Goal: Transaction & Acquisition: Purchase product/service

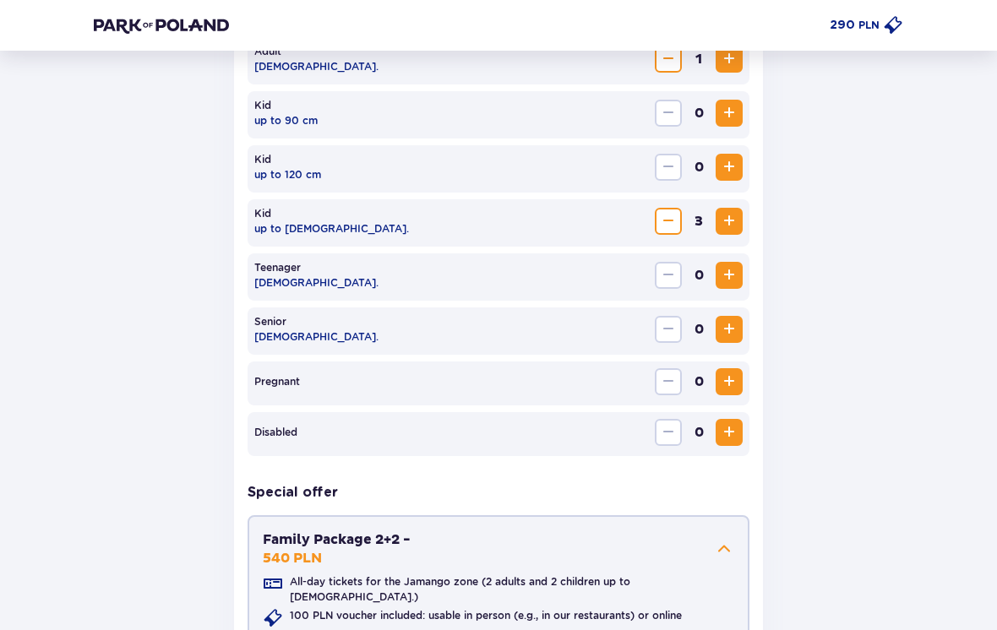
scroll to position [564, 0]
click at [741, 324] on button "Increase" at bounding box center [729, 329] width 27 height 27
click at [733, 329] on span "Increase" at bounding box center [729, 329] width 20 height 20
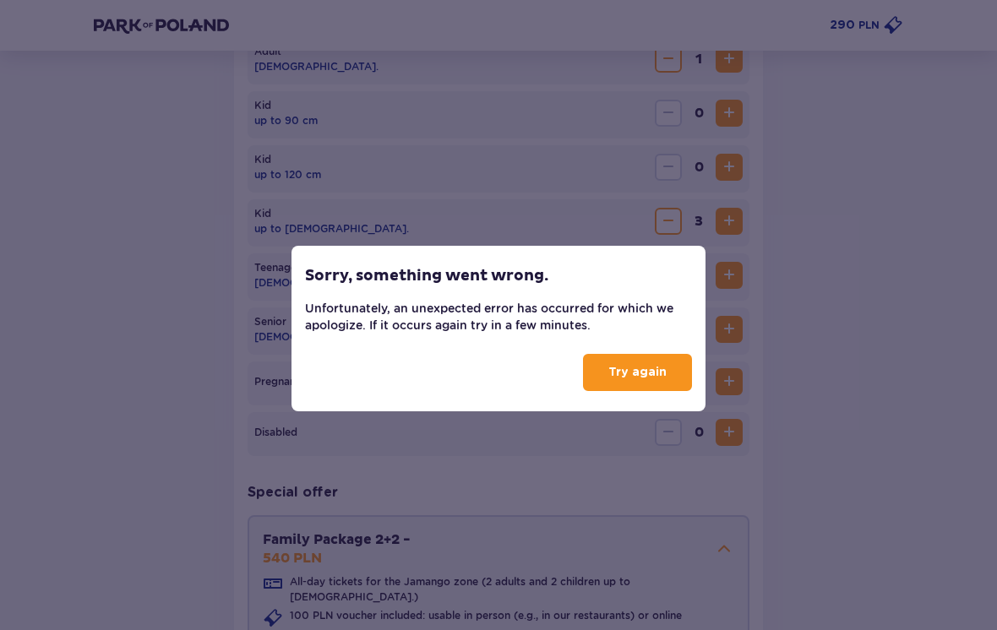
click at [645, 378] on p "Try again" at bounding box center [637, 372] width 58 height 17
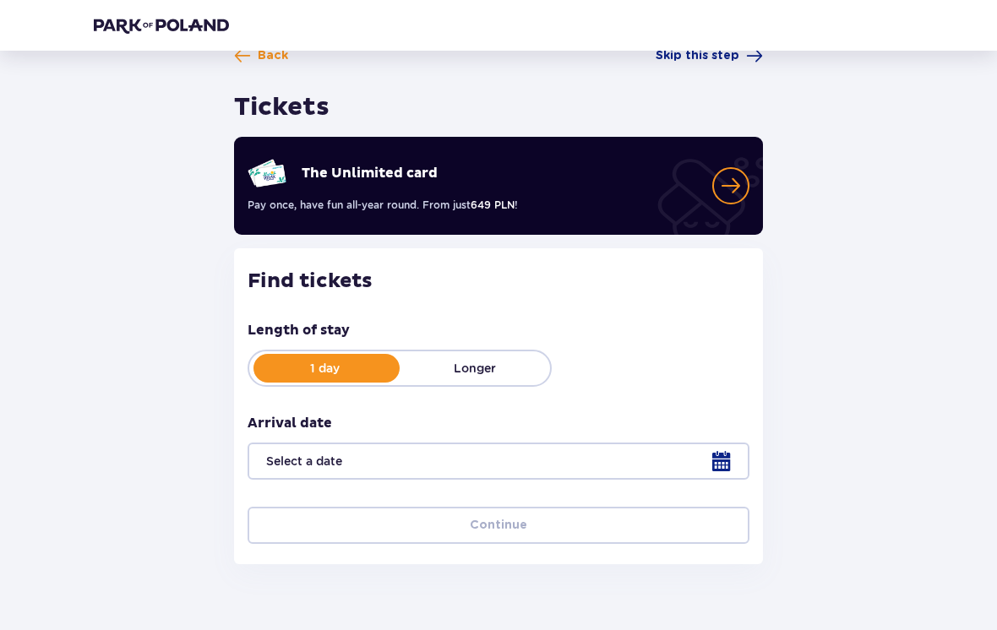
click at [725, 455] on div at bounding box center [499, 461] width 502 height 37
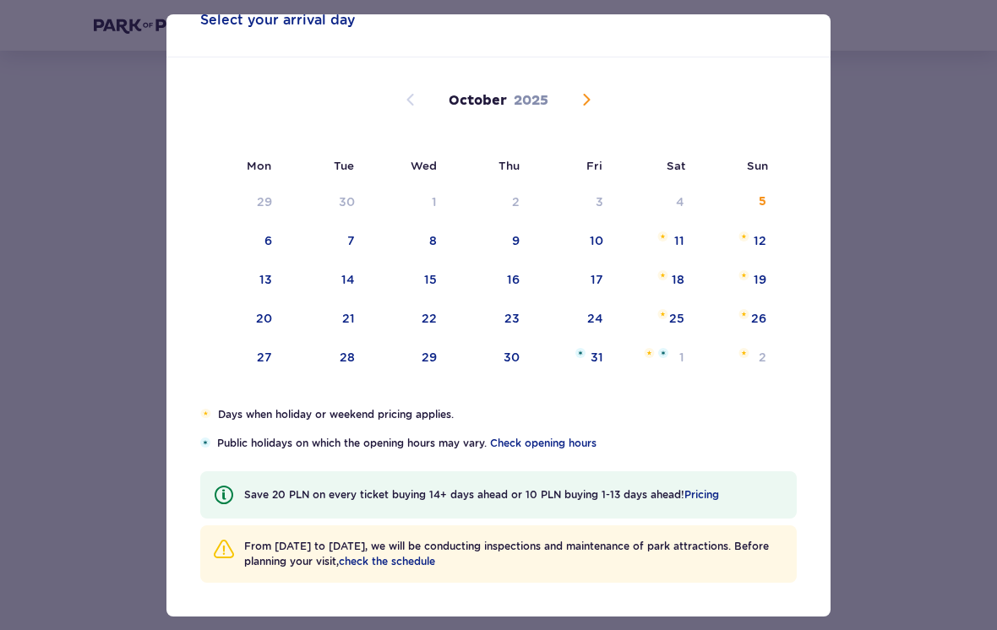
scroll to position [51, 0]
click at [552, 449] on span "Check opening hours" at bounding box center [543, 443] width 106 height 15
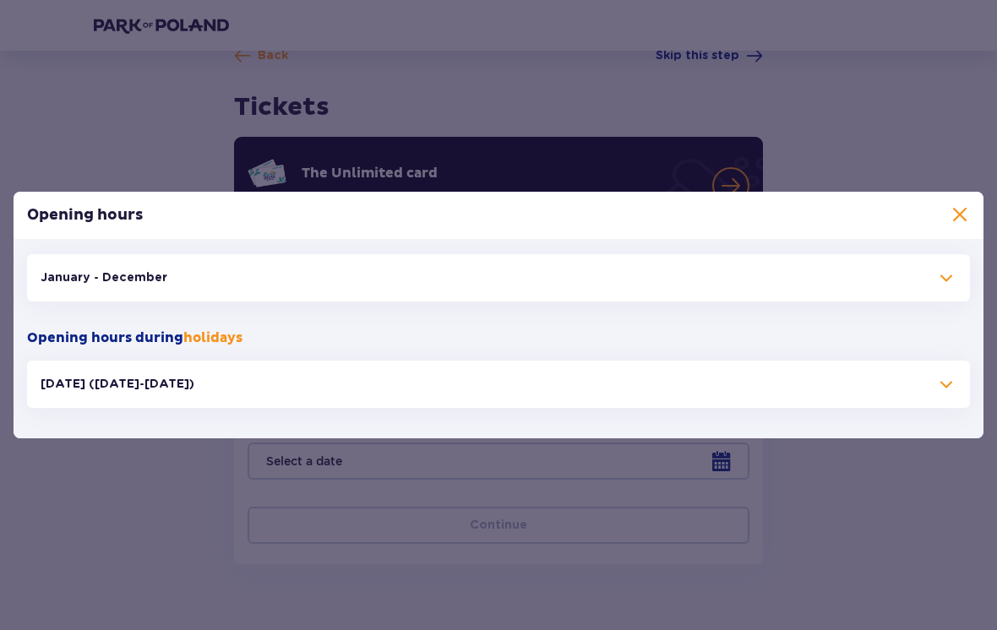
click at [953, 226] on span at bounding box center [960, 215] width 20 height 20
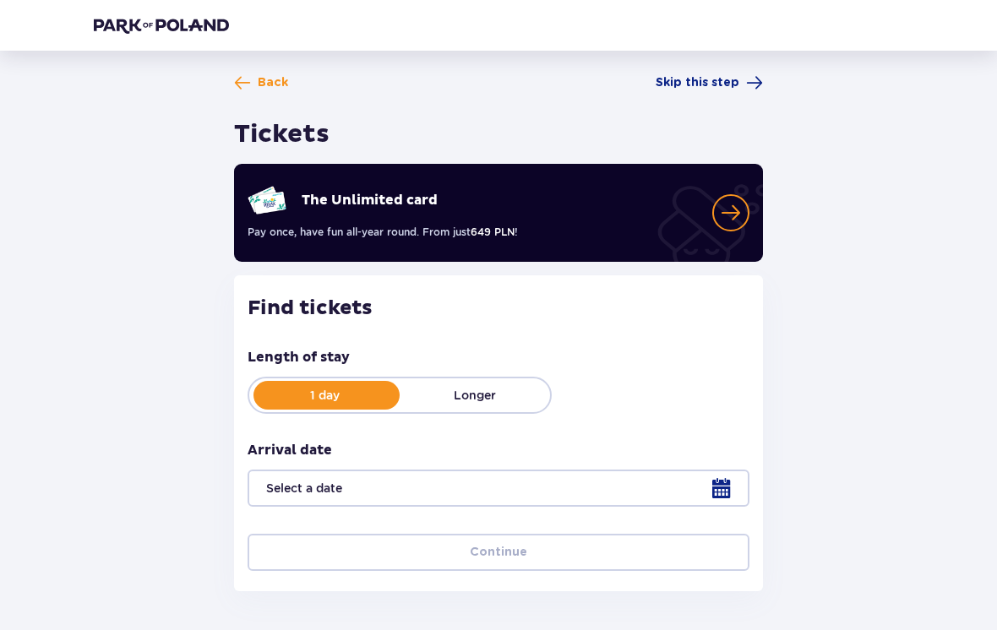
click at [259, 78] on span "Back" at bounding box center [273, 82] width 30 height 17
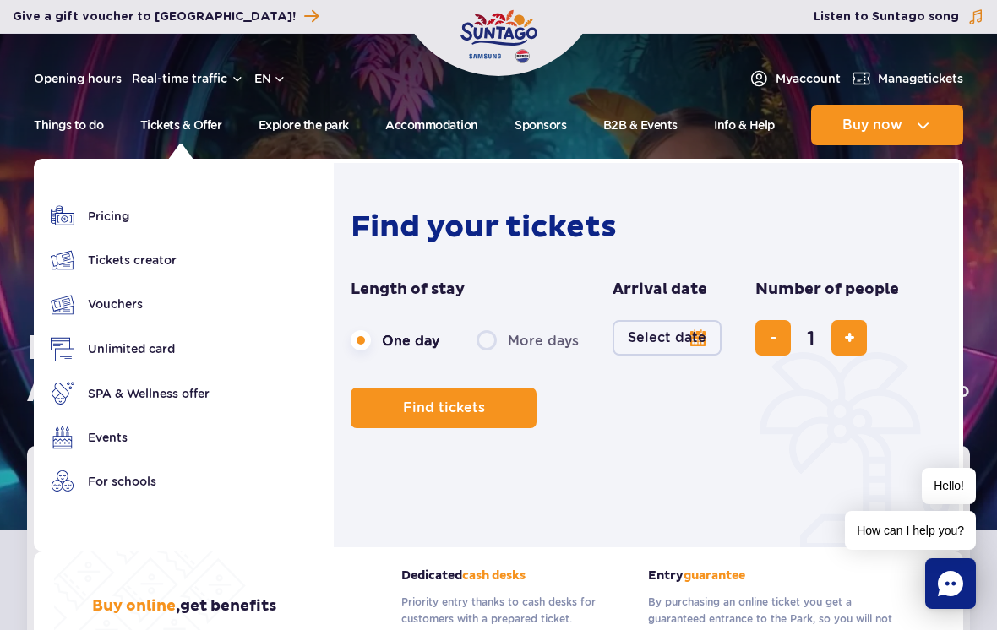
click at [90, 218] on link "Pricing" at bounding box center [130, 216] width 159 height 24
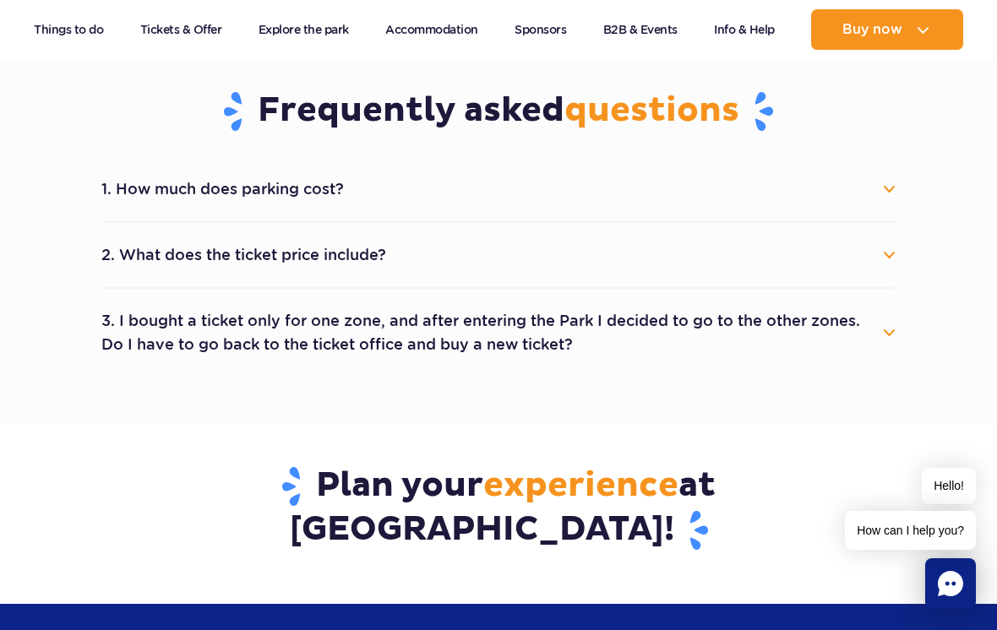
scroll to position [912, 0]
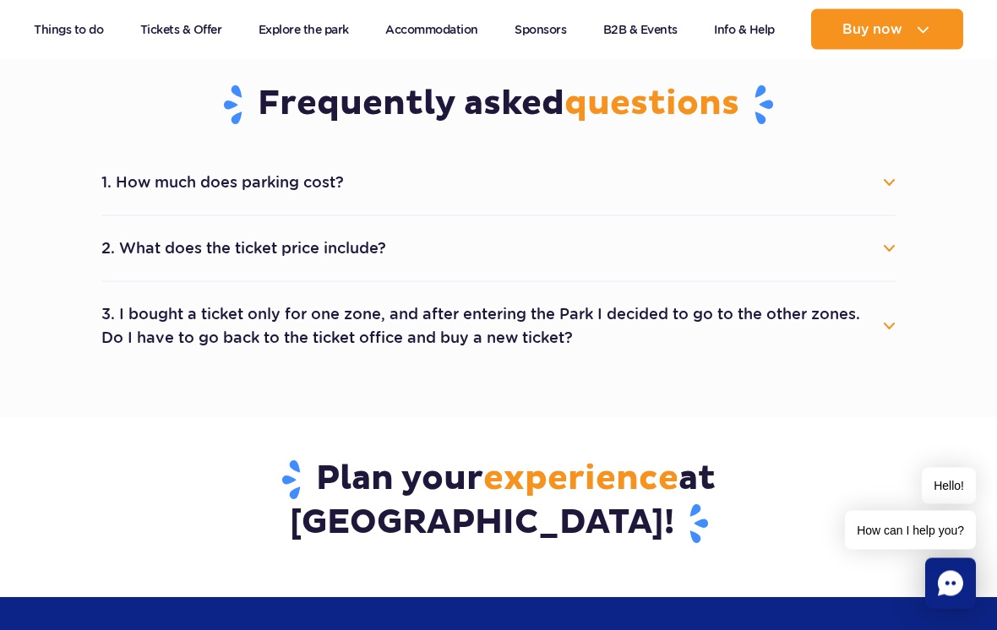
click at [173, 181] on button "1. How much does parking cost?" at bounding box center [498, 183] width 794 height 37
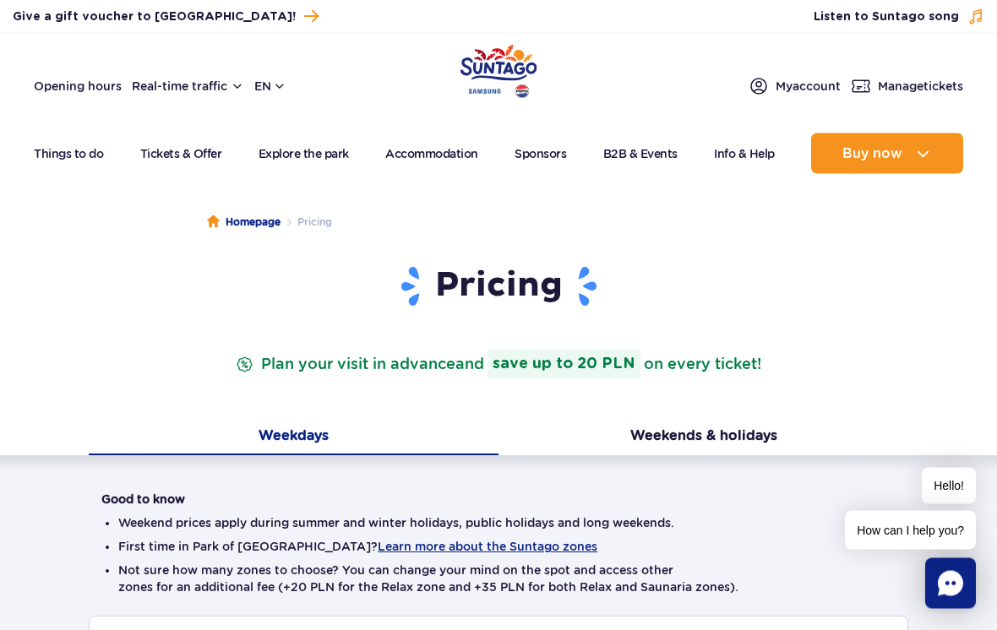
scroll to position [0, 0]
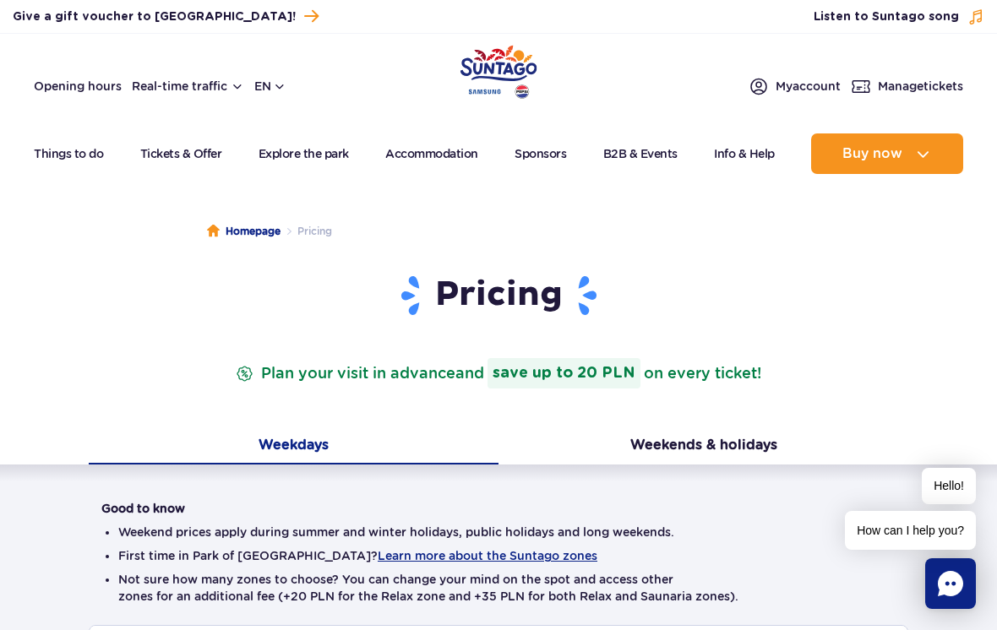
click at [276, 86] on button "en" at bounding box center [270, 86] width 32 height 17
click at [285, 124] on button "PL" at bounding box center [279, 126] width 46 height 17
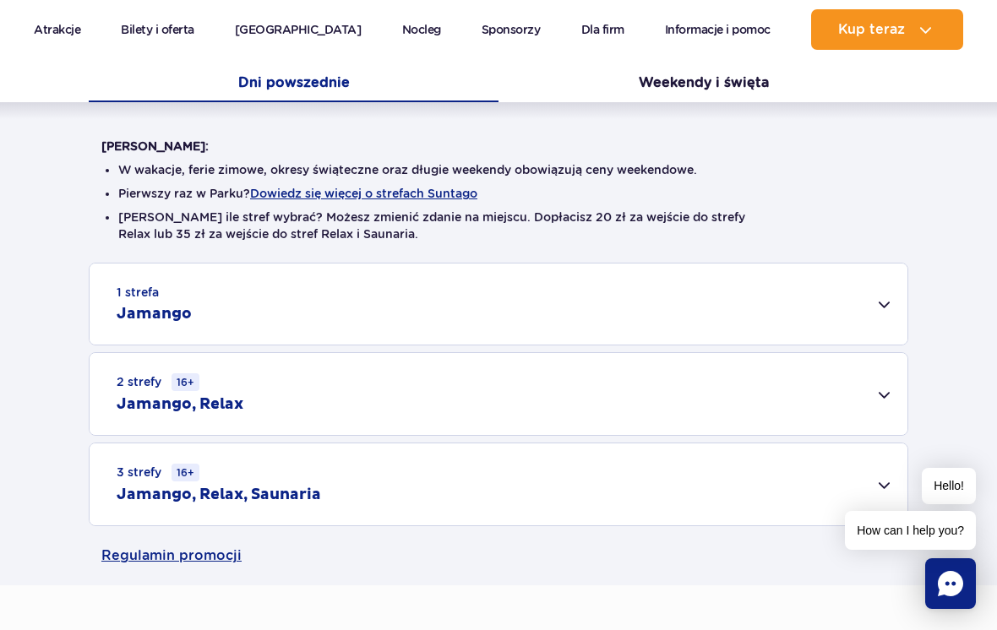
scroll to position [407, 0]
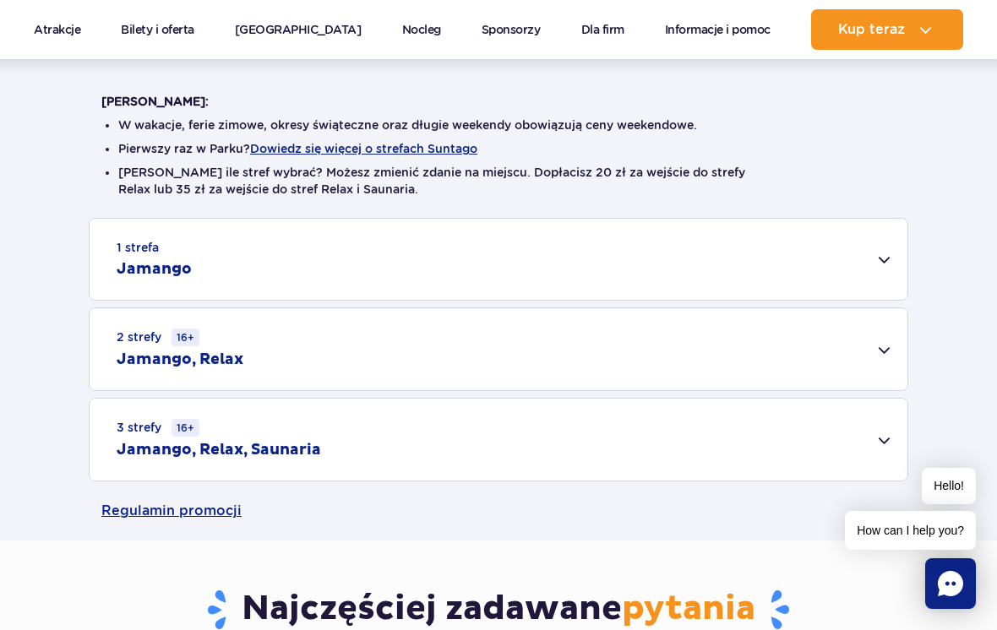
click at [636, 257] on div "1 strefa Jamango" at bounding box center [499, 259] width 818 height 81
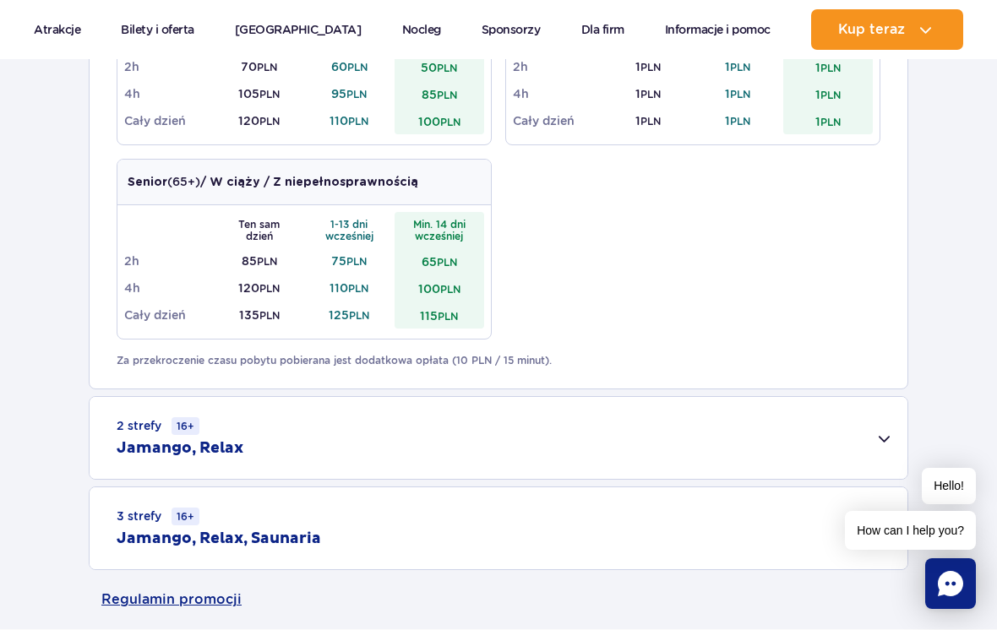
click at [484, 445] on div "2 strefy 16+ Jamango, Relax" at bounding box center [499, 438] width 818 height 82
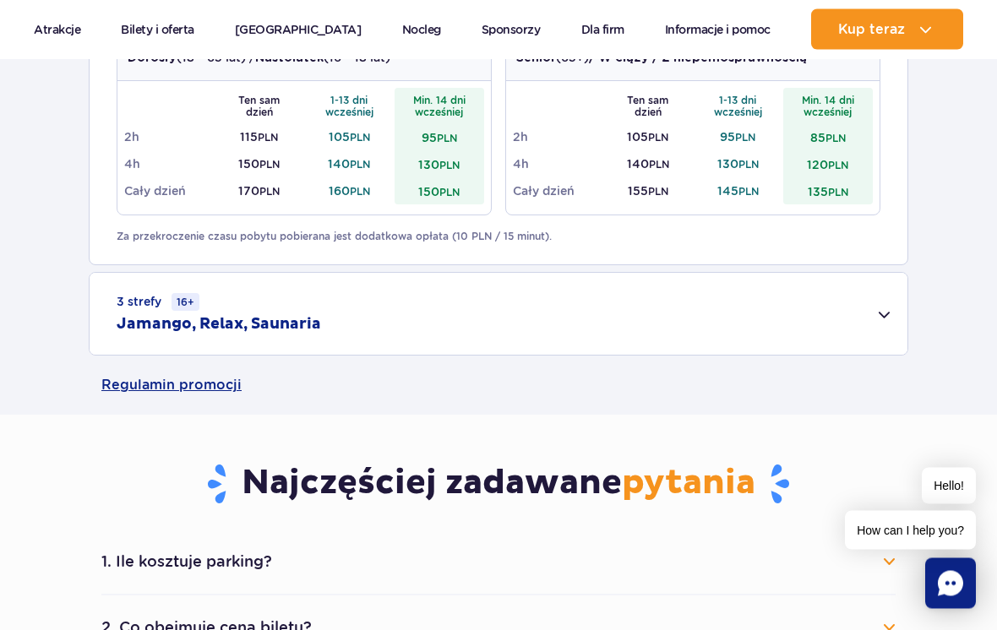
scroll to position [1381, 0]
click at [221, 389] on link "Regulamin promocji" at bounding box center [498, 385] width 794 height 59
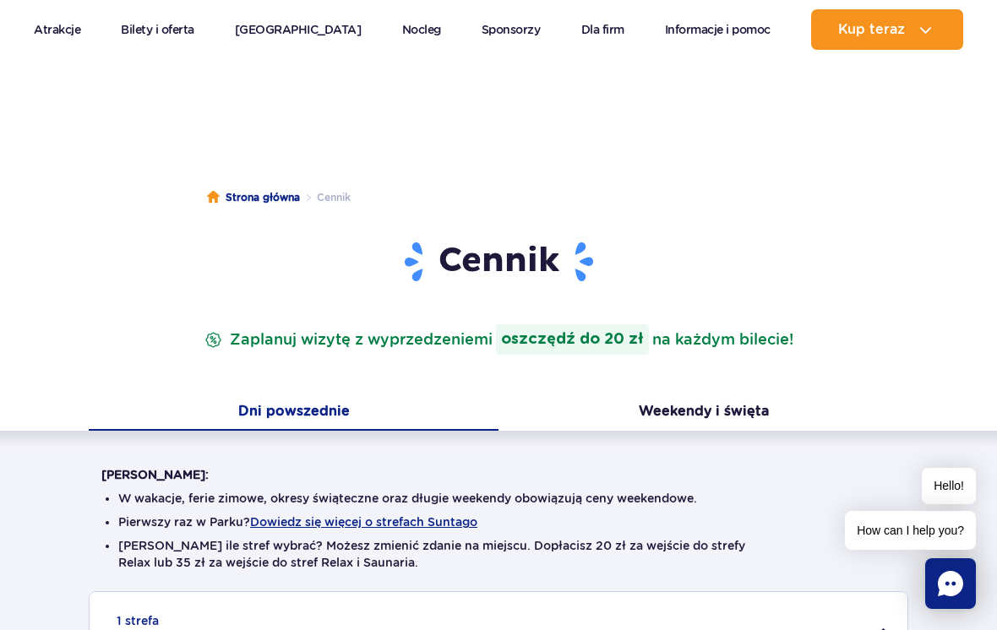
scroll to position [0, 0]
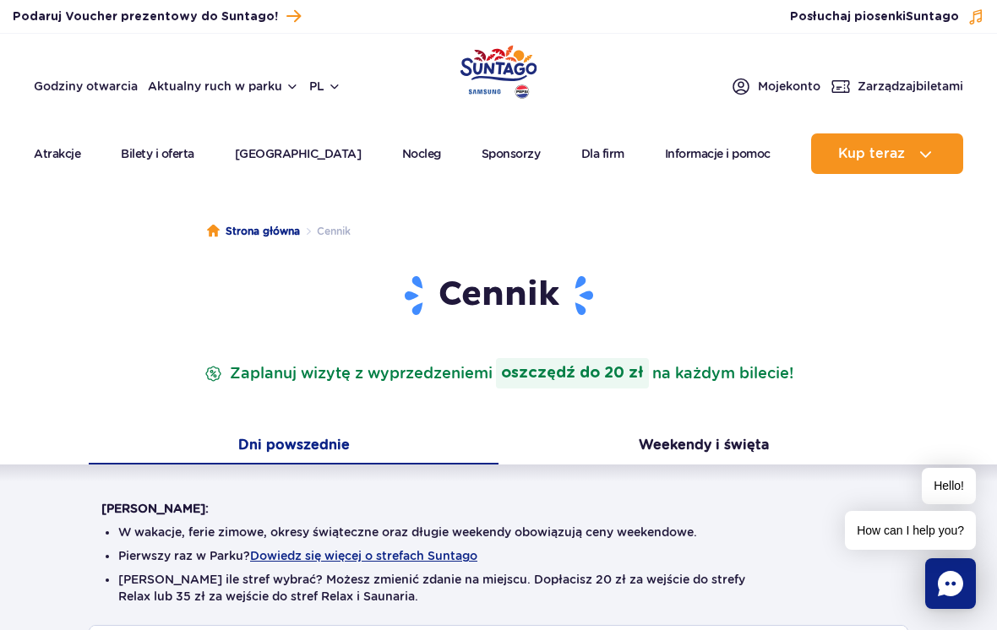
click at [608, 454] on button "Weekendy i święta" at bounding box center [703, 446] width 410 height 35
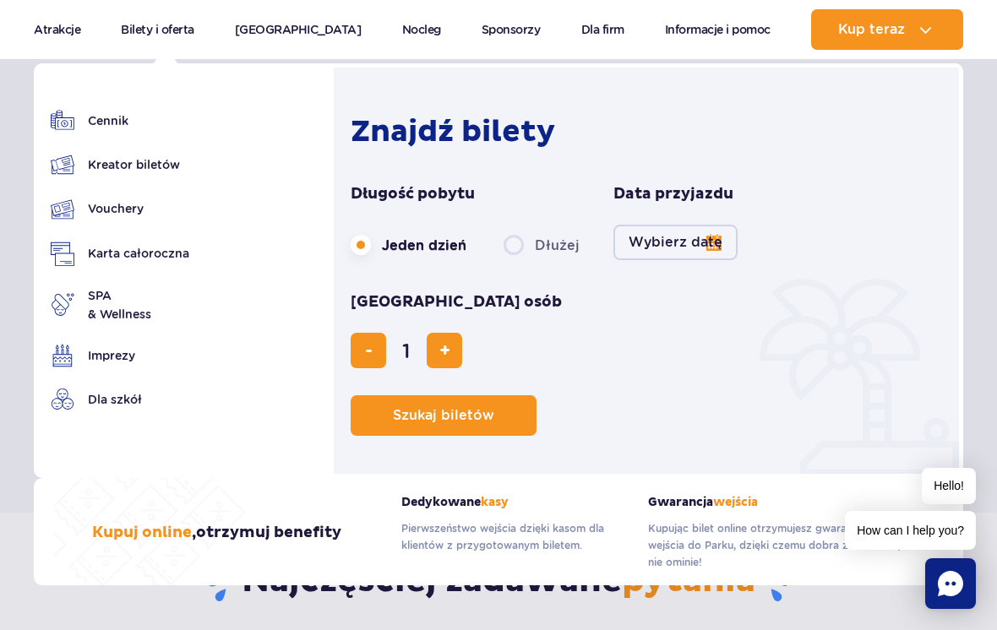
scroll to position [433, 0]
click at [135, 220] on link "Vouchery" at bounding box center [120, 209] width 139 height 24
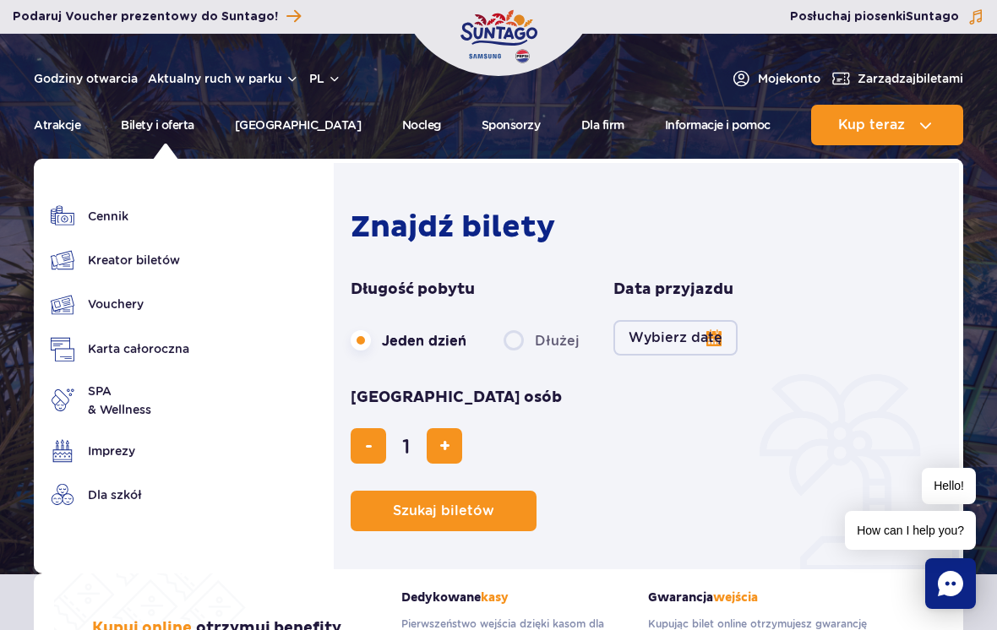
click at [112, 216] on link "Cennik" at bounding box center [120, 216] width 139 height 24
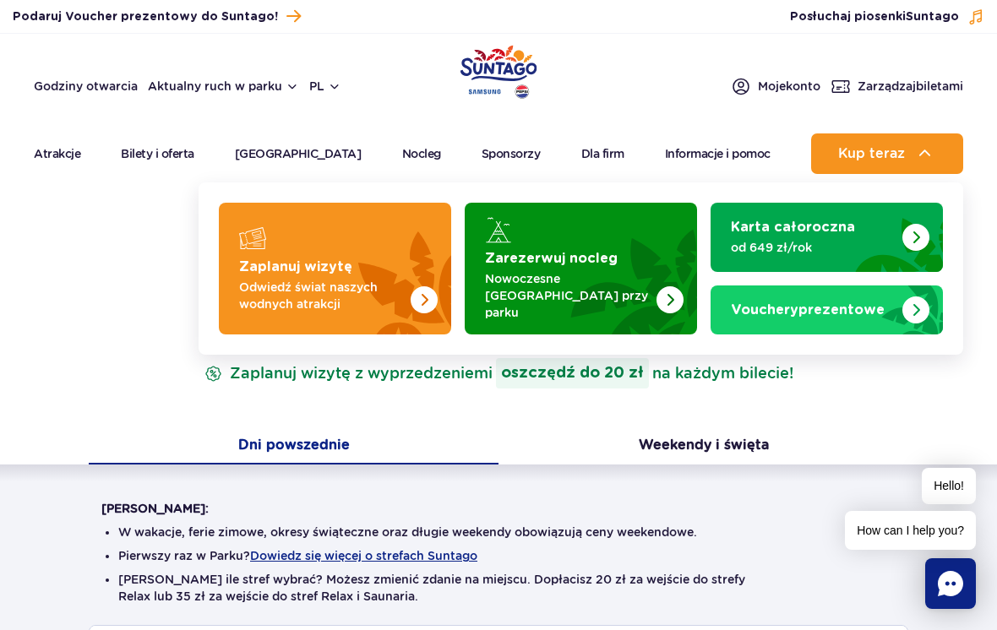
click at [361, 283] on p "Odwiedź świat naszych wodnych atrakcji" at bounding box center [321, 296] width 165 height 34
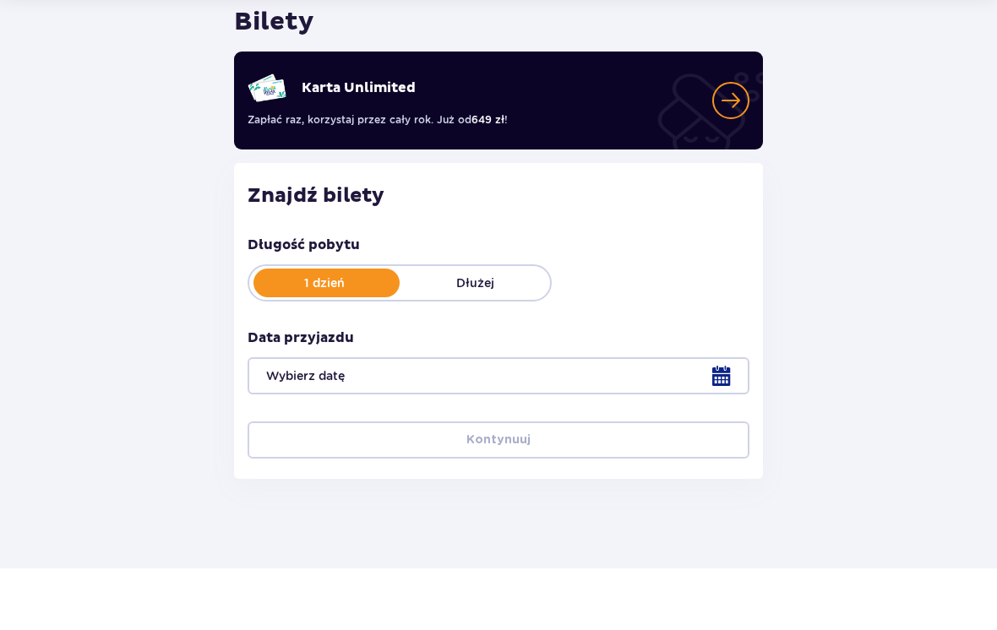
scroll to position [50, 0]
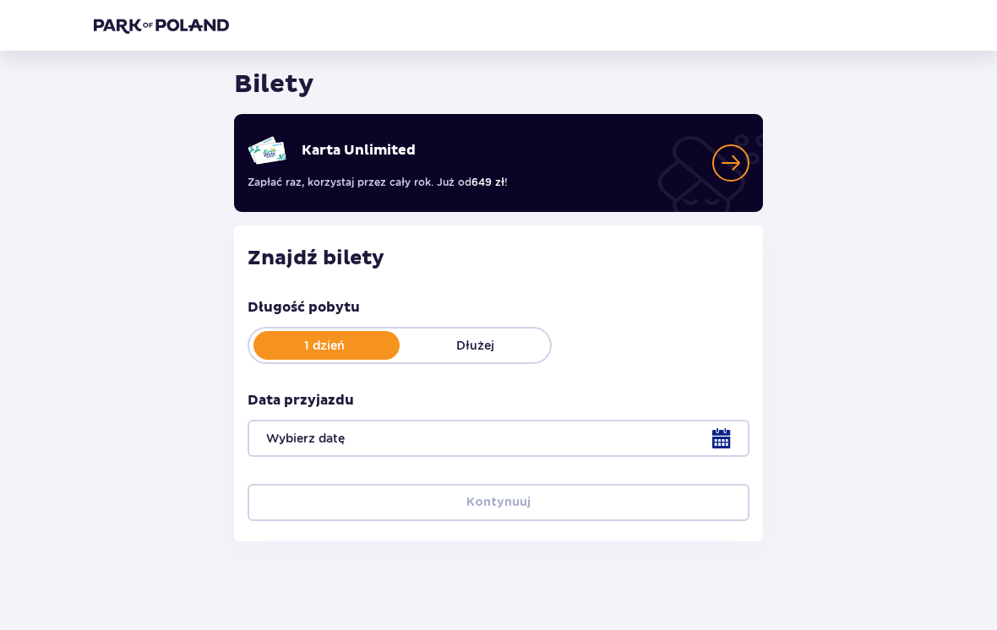
click at [719, 421] on div at bounding box center [499, 438] width 502 height 37
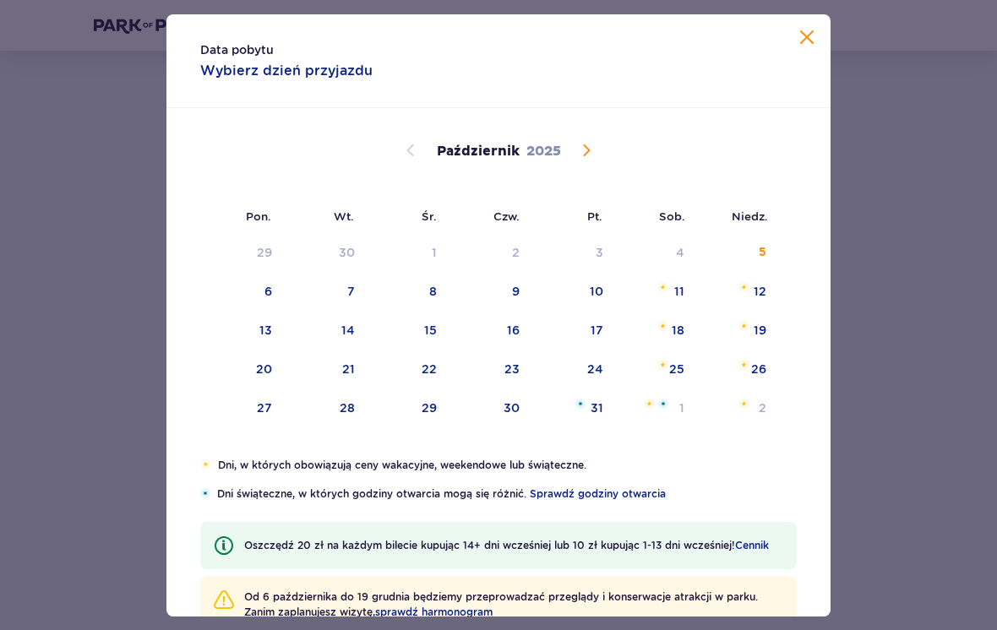
click at [600, 412] on div "31" at bounding box center [596, 408] width 13 height 17
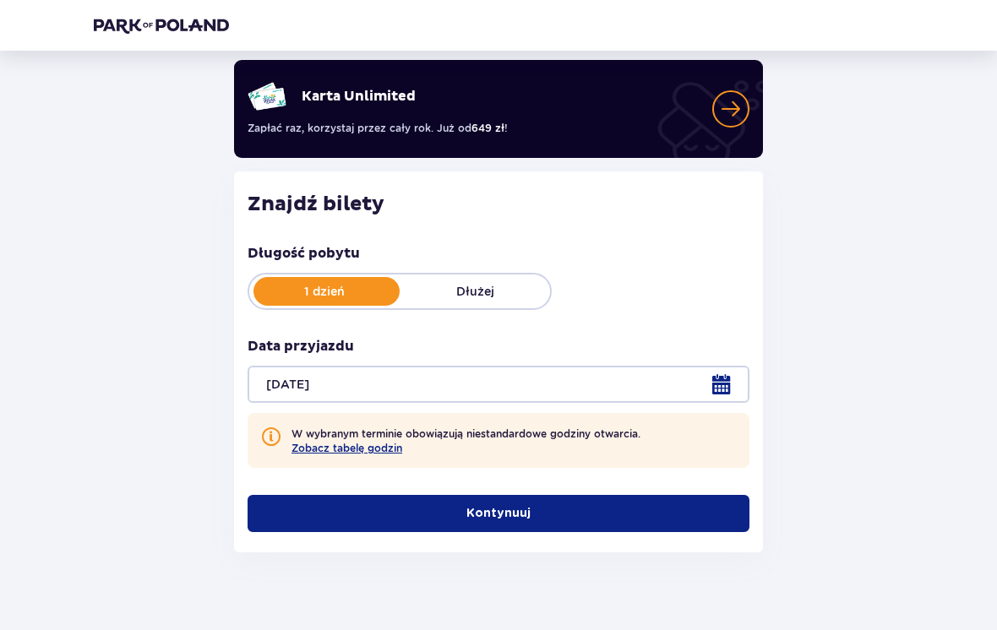
scroll to position [115, 0]
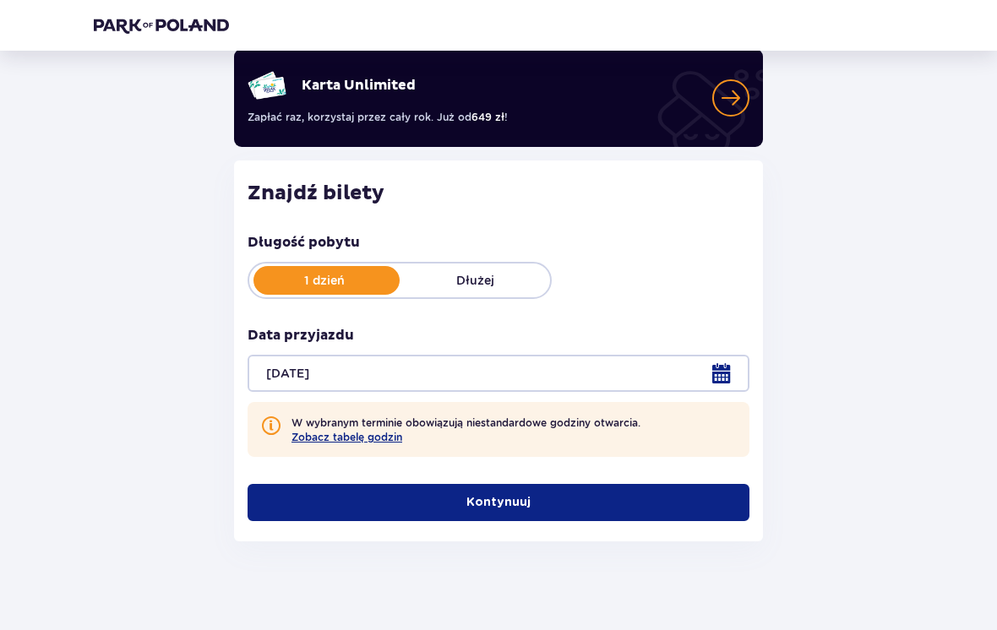
click at [600, 390] on div at bounding box center [499, 373] width 502 height 37
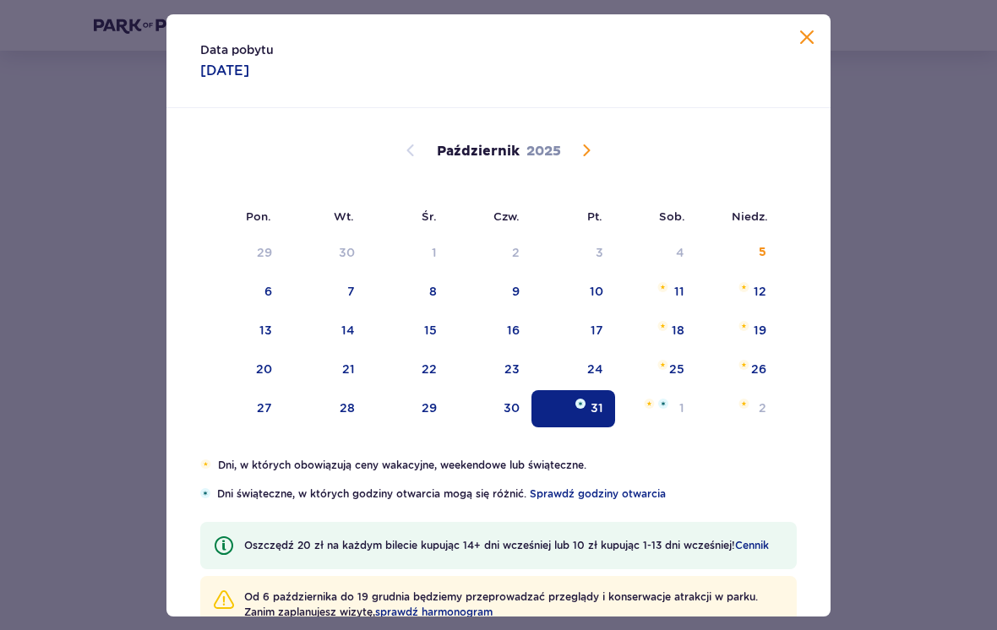
click at [601, 378] on div "24" at bounding box center [595, 369] width 16 height 17
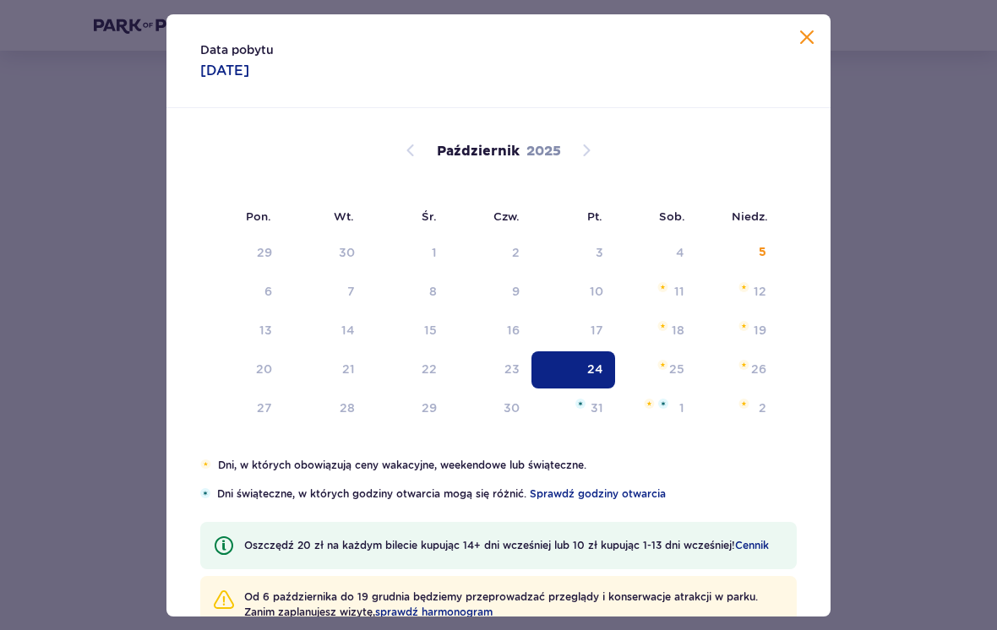
type input "[DATE]"
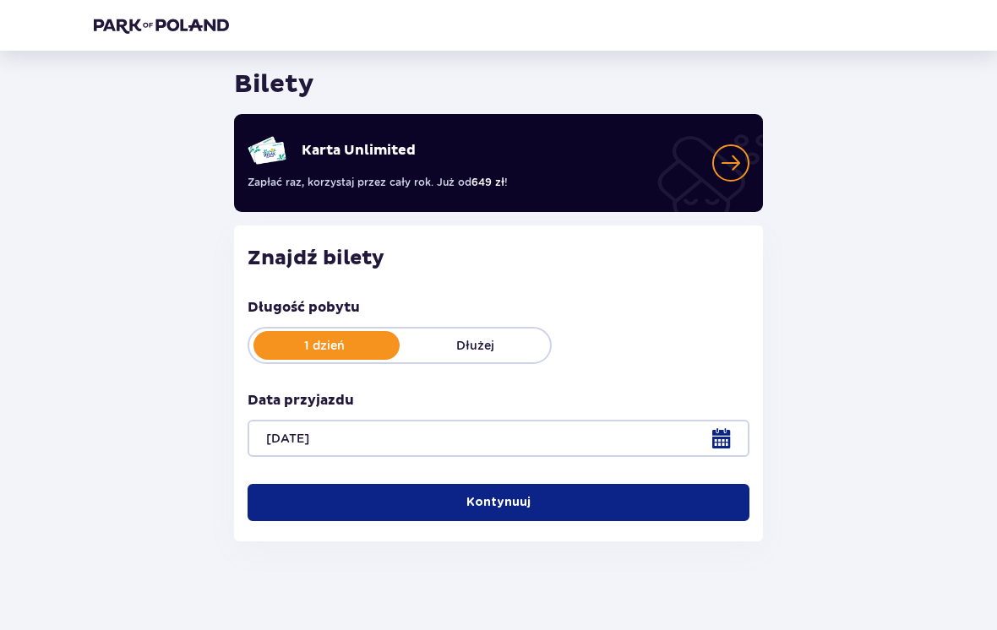
click at [661, 499] on button "Kontynuuj" at bounding box center [499, 502] width 502 height 37
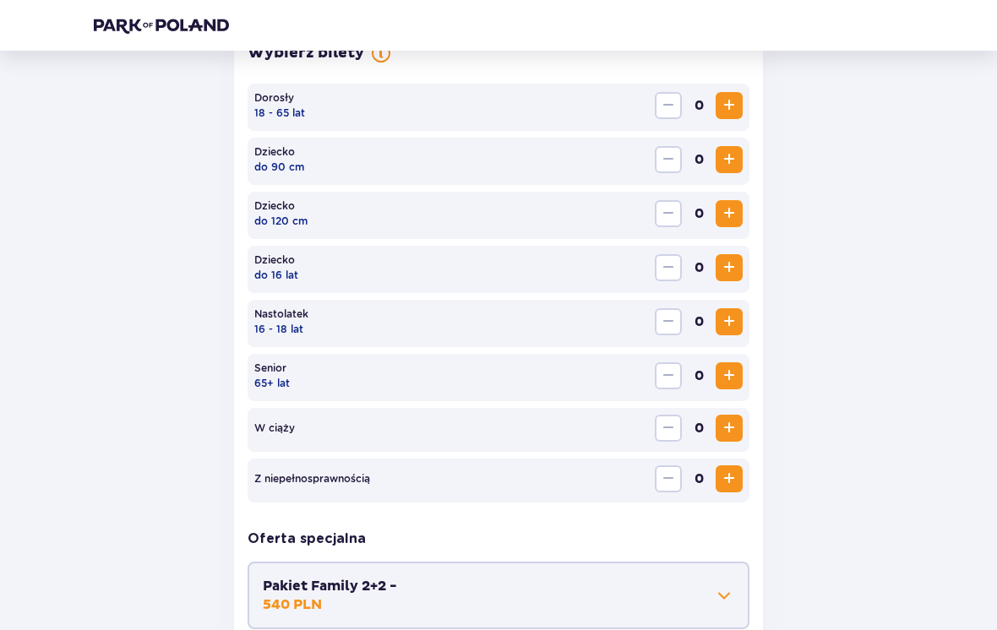
scroll to position [520, 0]
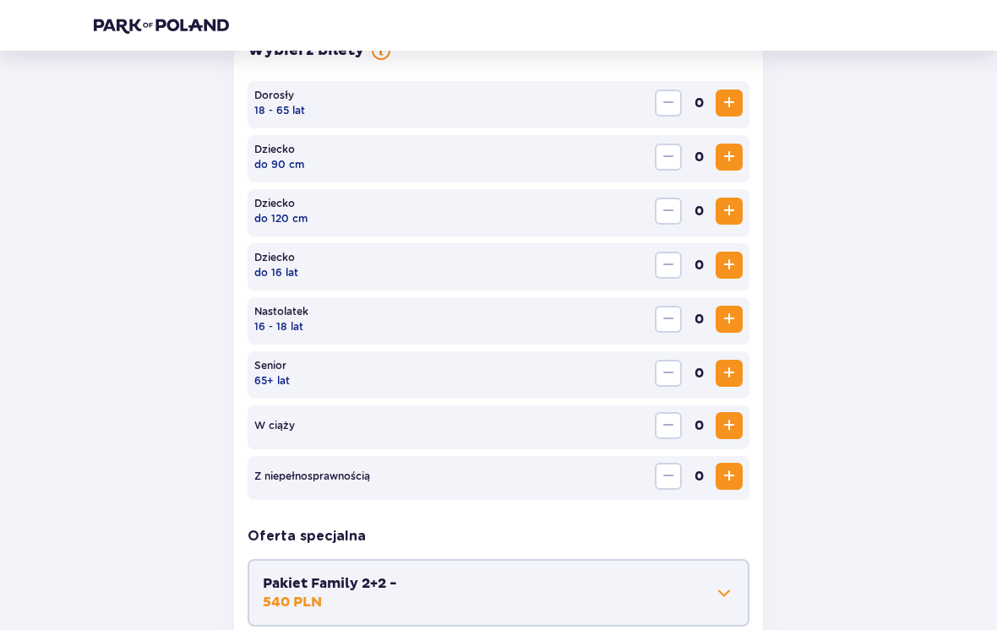
click at [732, 385] on button "Zwiększ" at bounding box center [729, 373] width 27 height 27
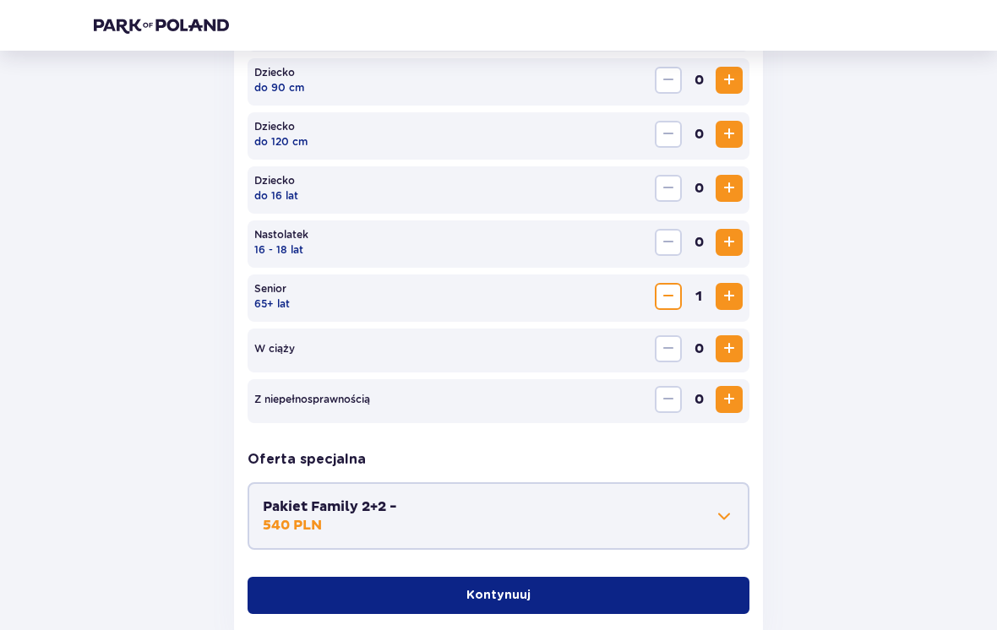
scroll to position [677, 0]
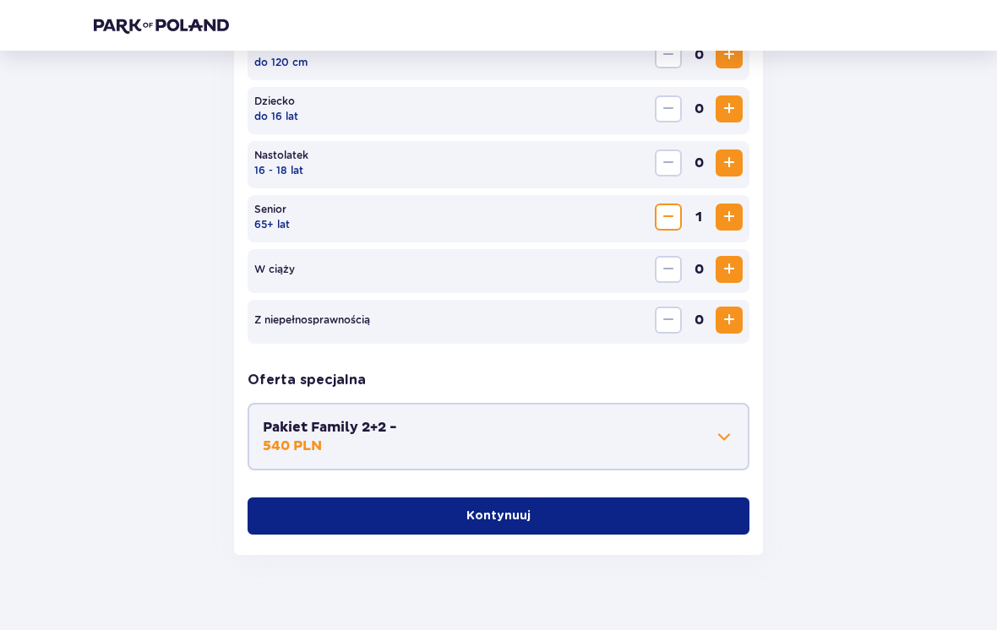
click at [651, 519] on button "Kontynuuj" at bounding box center [499, 516] width 502 height 37
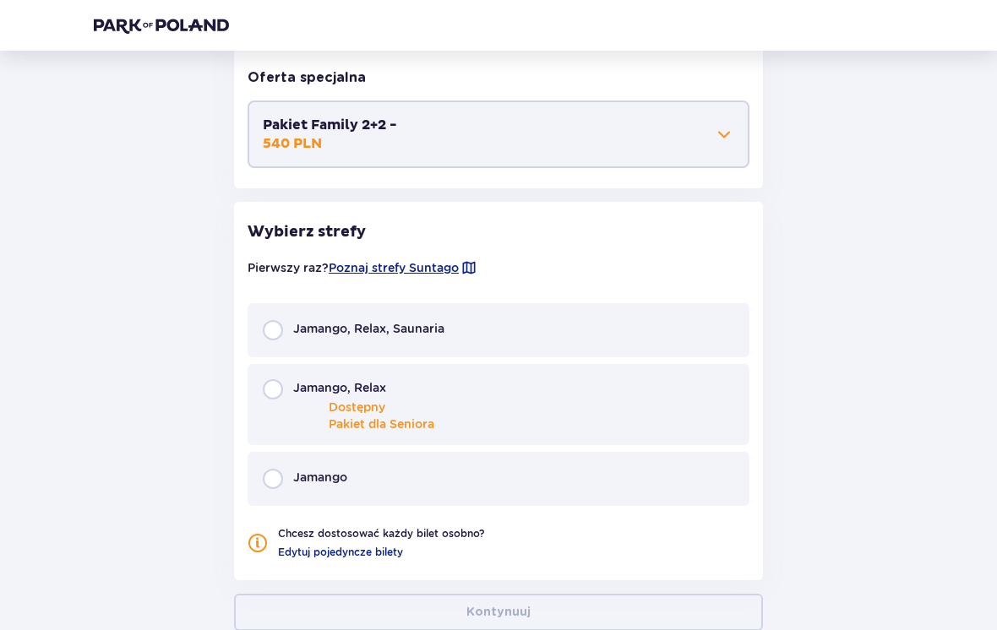
scroll to position [1055, 0]
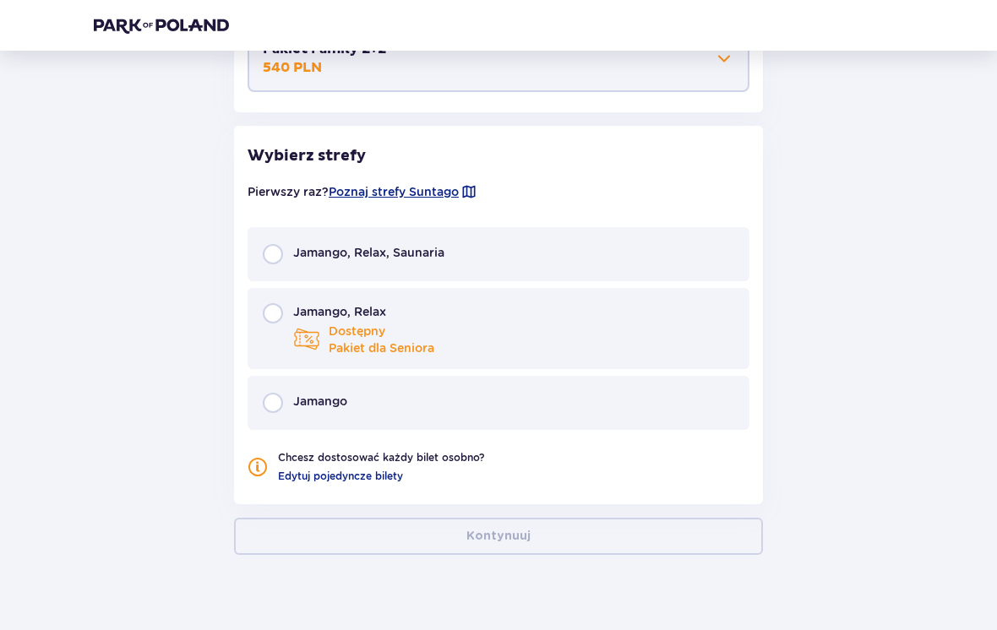
click at [280, 308] on input "radio" at bounding box center [273, 313] width 20 height 20
radio input "true"
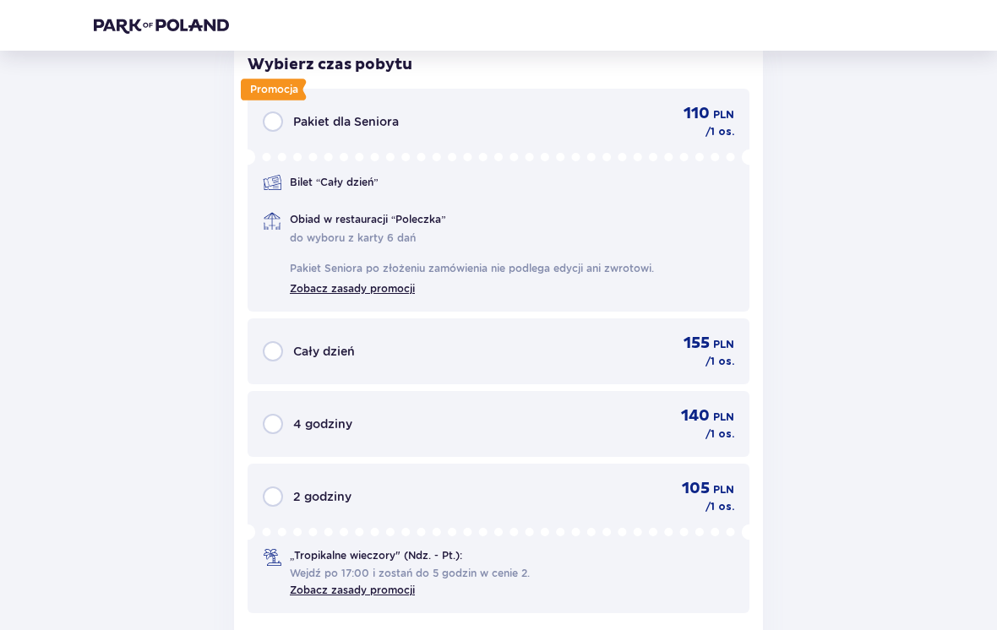
scroll to position [1540, 0]
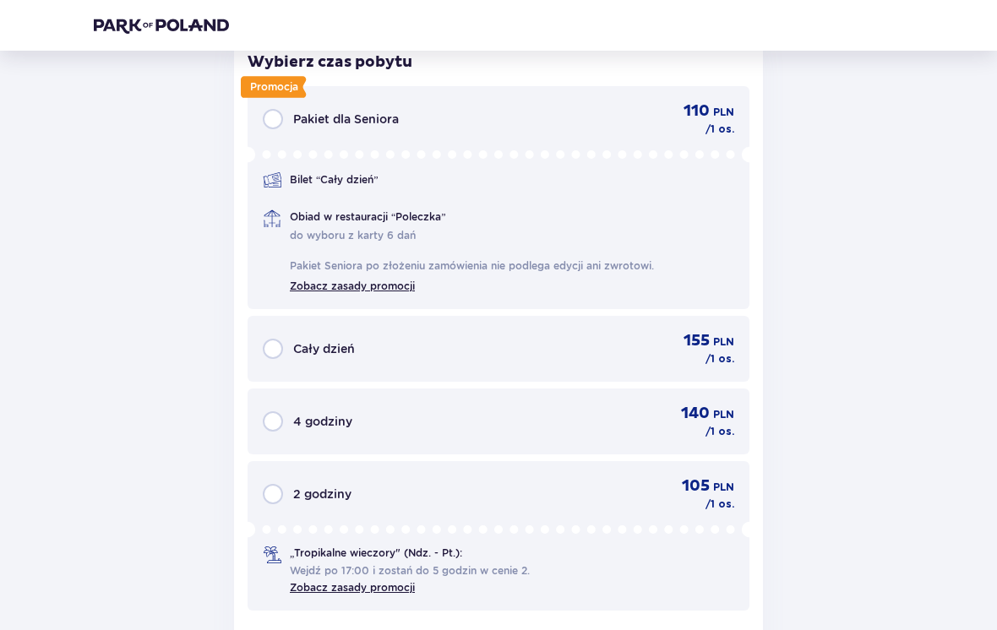
click at [393, 285] on link "Zobacz zasady promocji" at bounding box center [352, 285] width 125 height 19
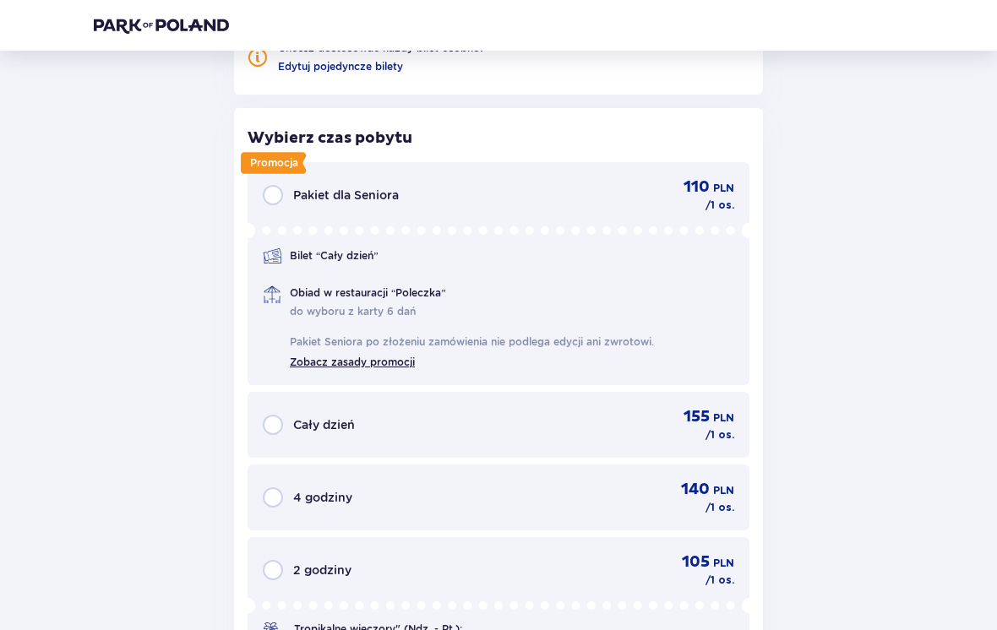
scroll to position [1464, 0]
click at [356, 368] on link "Zobacz zasady promocji" at bounding box center [352, 361] width 125 height 19
click at [325, 203] on span "Pakiet dla Seniora" at bounding box center [346, 196] width 106 height 17
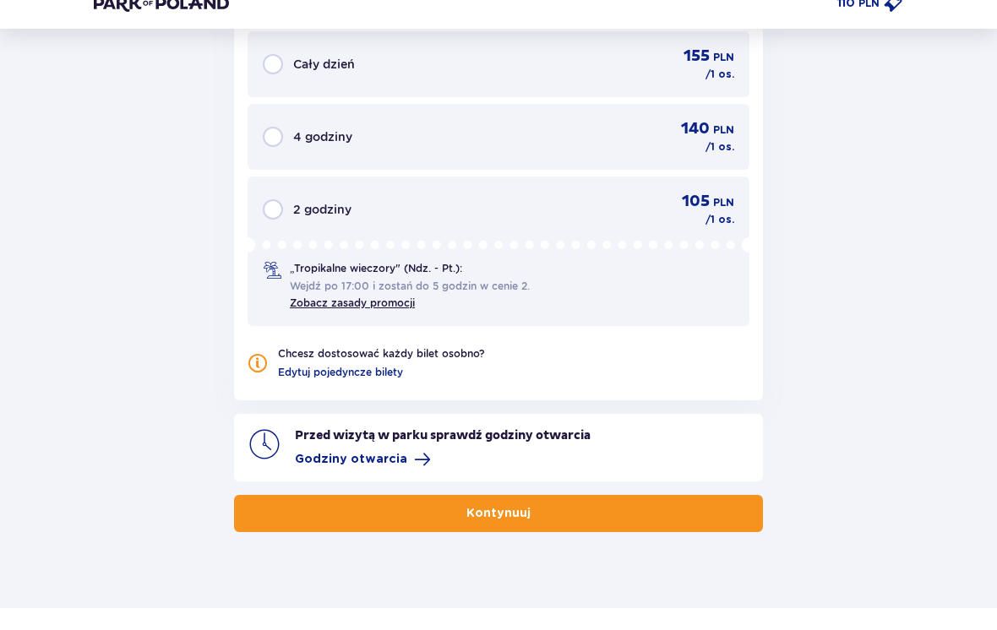
scroll to position [1803, 0]
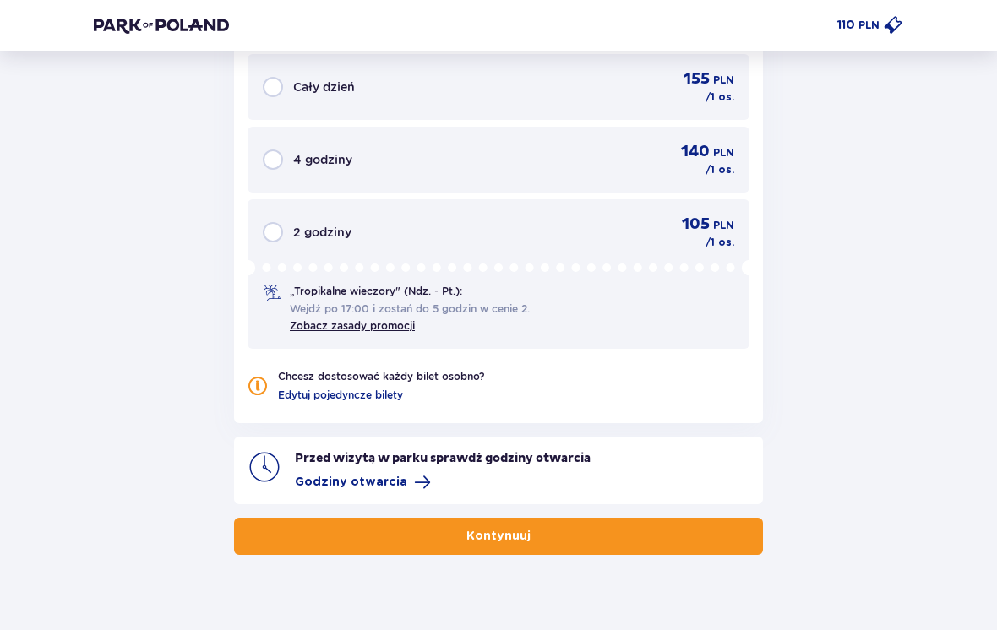
click at [533, 552] on button "Kontynuuj" at bounding box center [498, 536] width 529 height 37
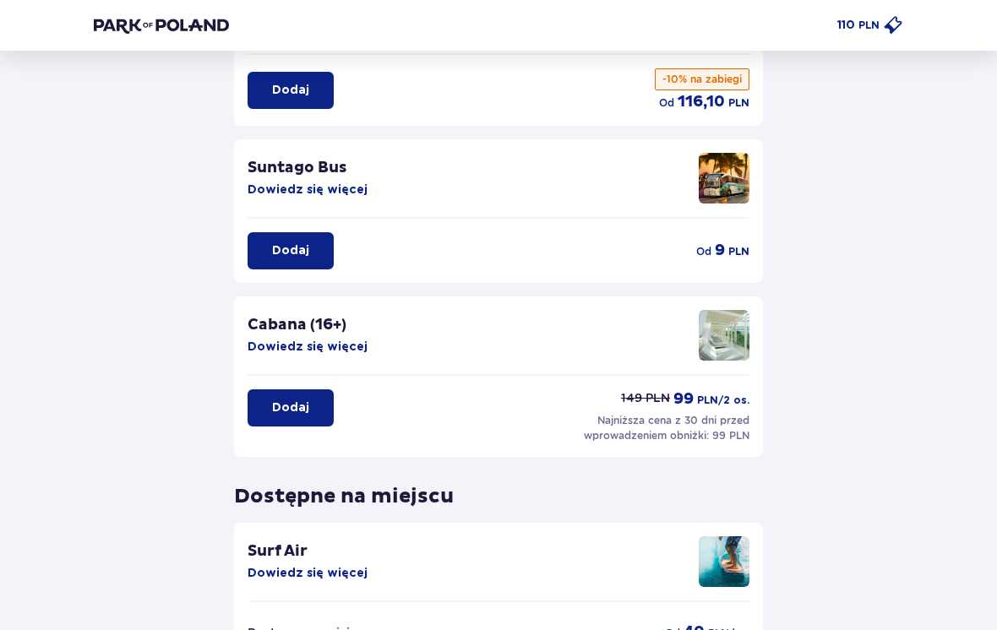
scroll to position [211, 0]
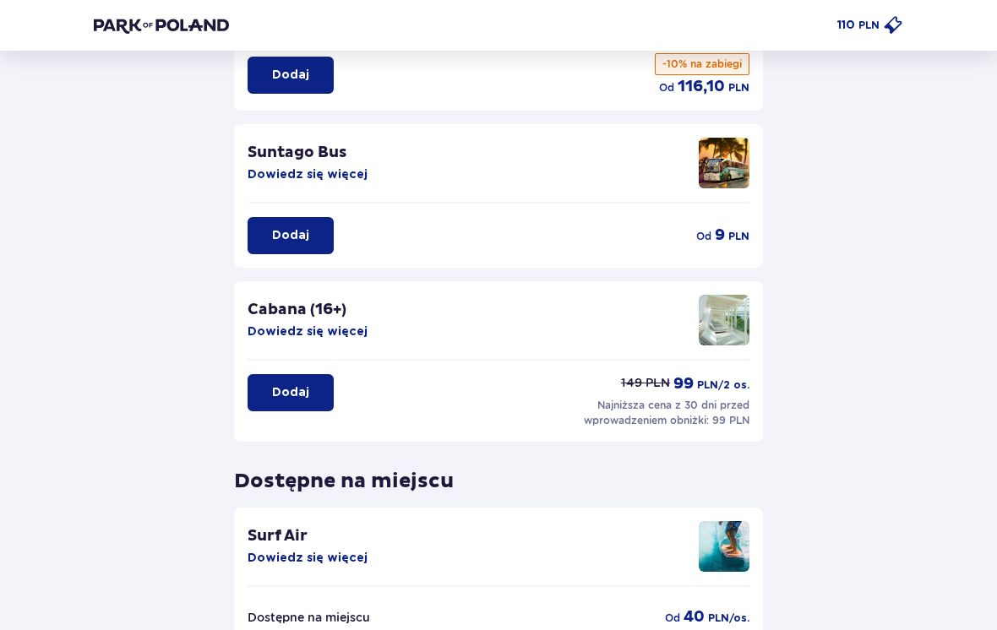
click at [343, 168] on button "Dowiedz się więcej" at bounding box center [308, 175] width 120 height 17
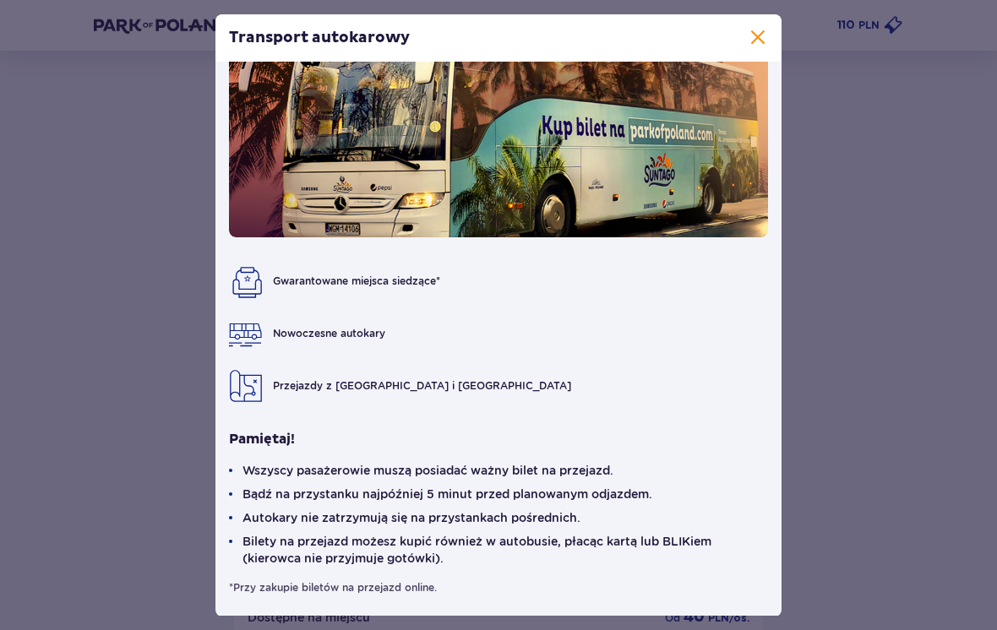
scroll to position [77, 0]
click at [759, 48] on span at bounding box center [758, 38] width 20 height 20
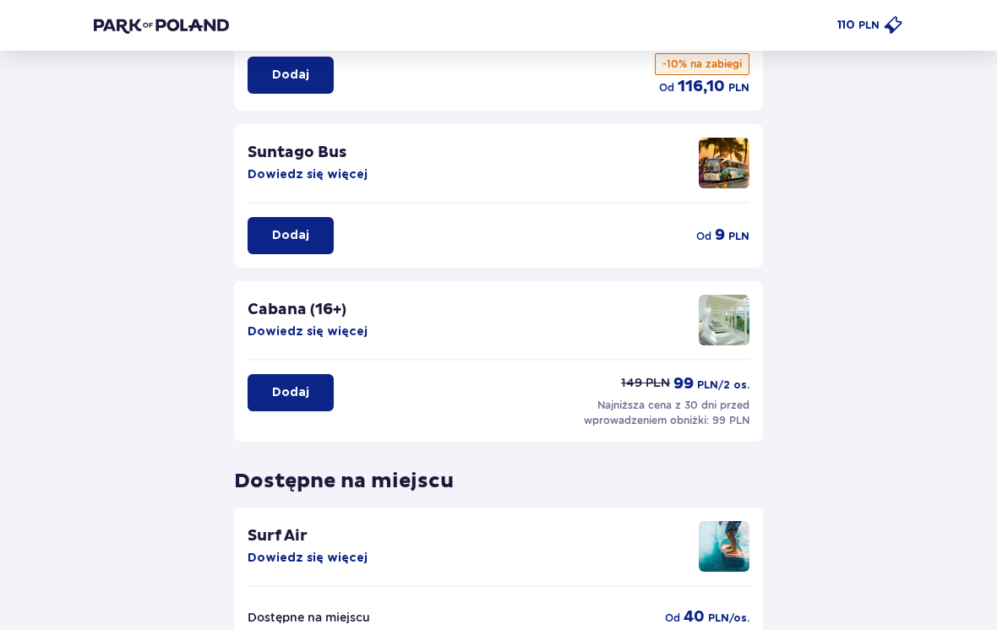
click at [329, 175] on button "Dowiedz się więcej" at bounding box center [308, 174] width 120 height 17
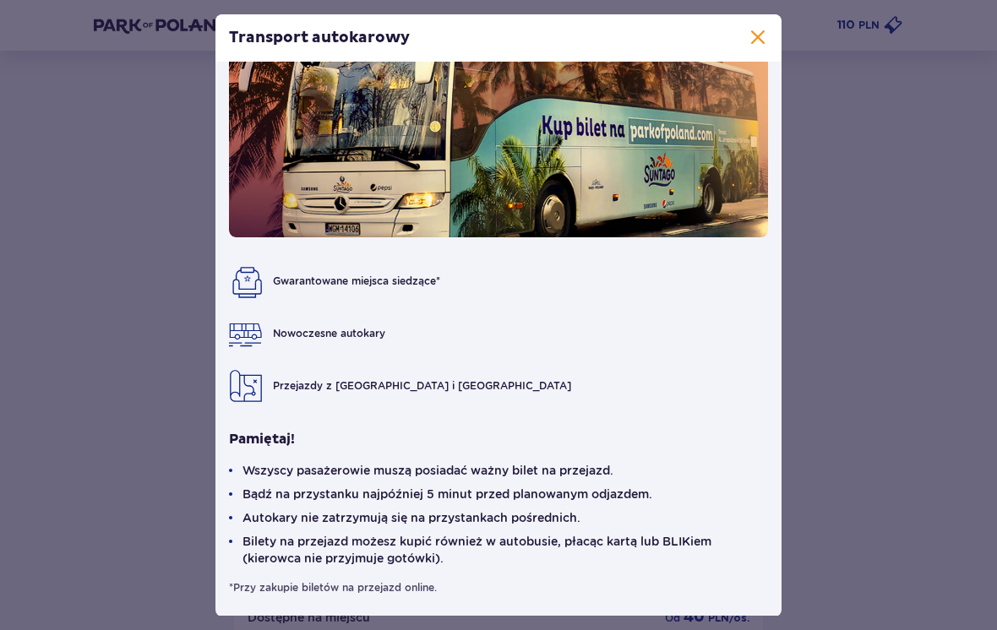
scroll to position [77, 0]
click at [766, 48] on span at bounding box center [758, 38] width 20 height 20
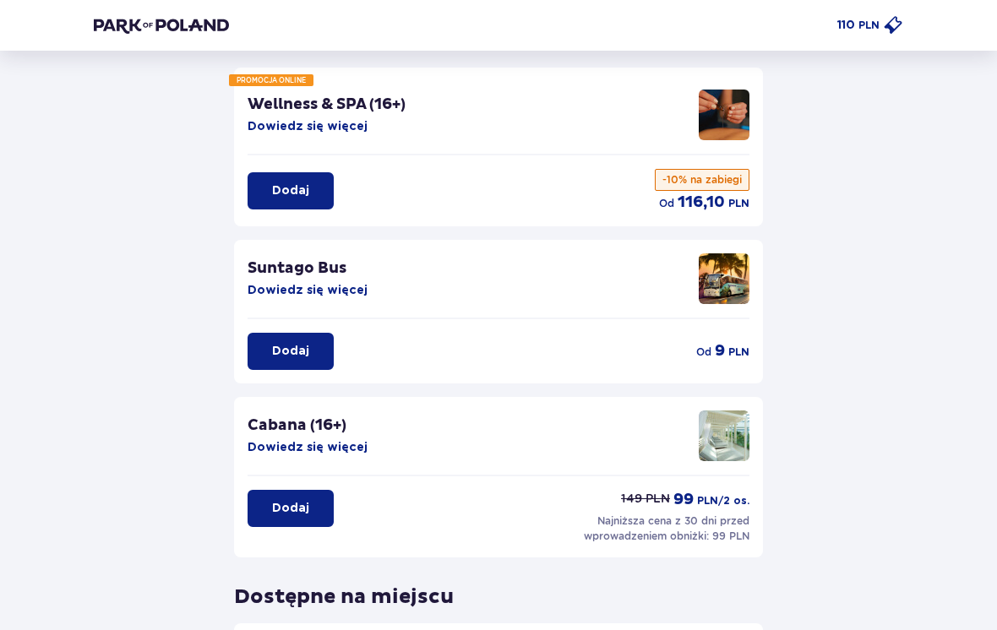
click at [304, 290] on button "Dowiedz się więcej" at bounding box center [308, 291] width 120 height 17
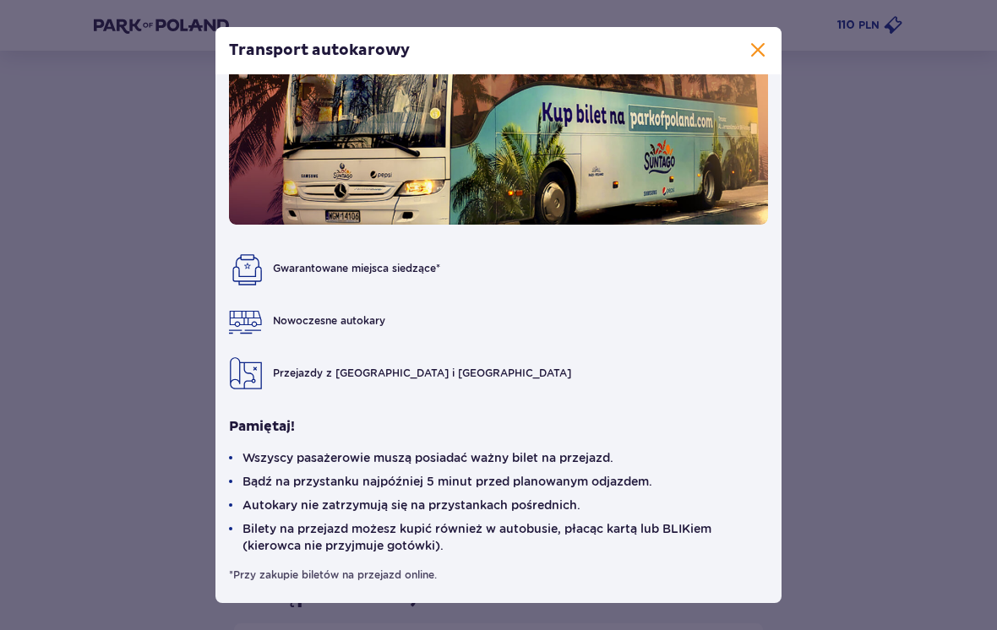
scroll to position [103, 0]
click at [361, 370] on span "Przejazdy z Warszawy i Żyrardowa" at bounding box center [422, 373] width 298 height 13
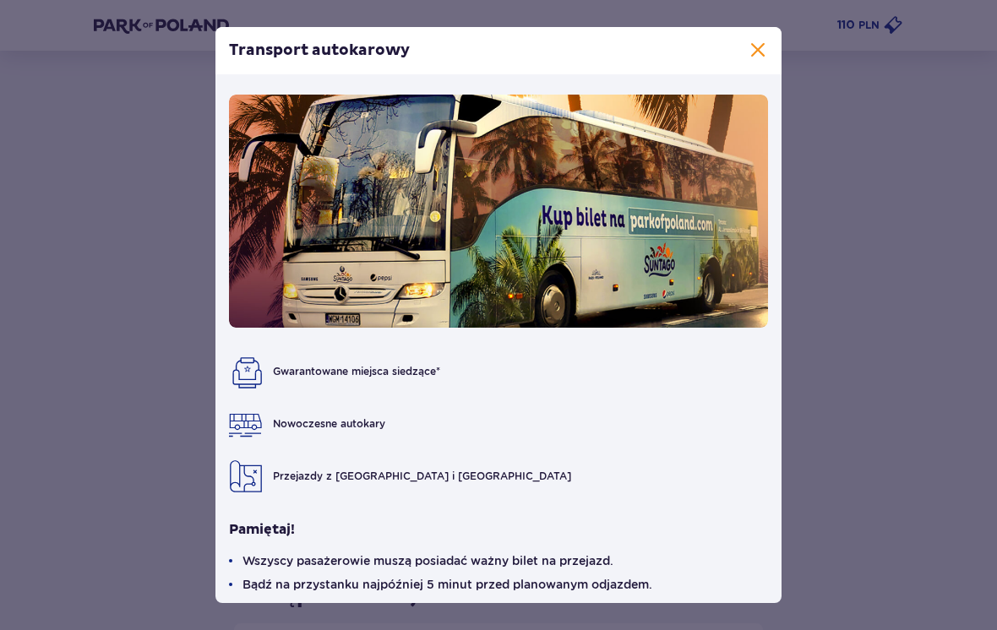
scroll to position [57, 0]
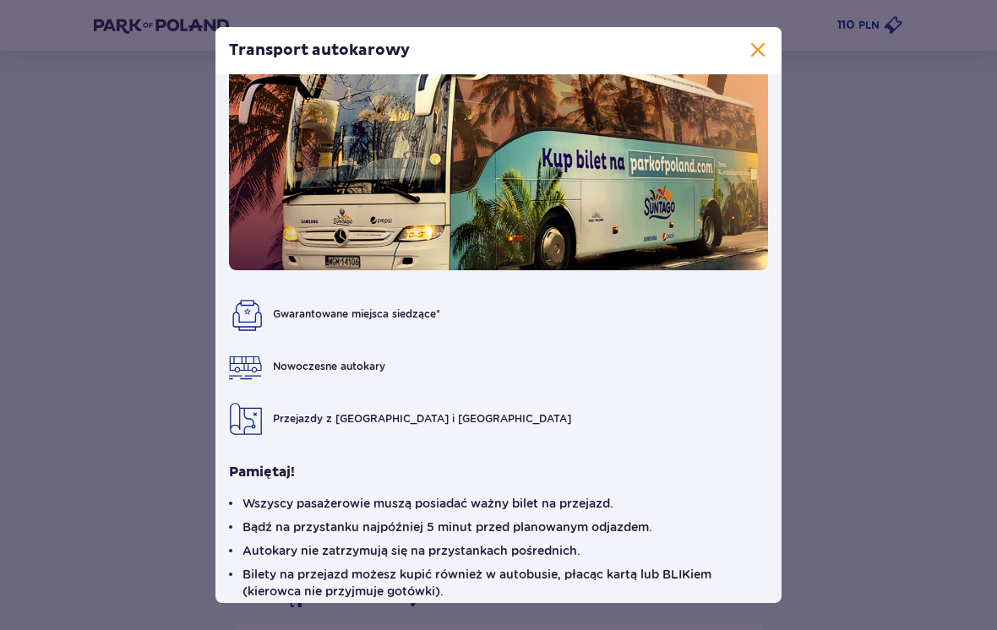
click at [754, 68] on div "Transport autokarowy" at bounding box center [498, 50] width 566 height 47
click at [750, 45] on span at bounding box center [758, 51] width 20 height 20
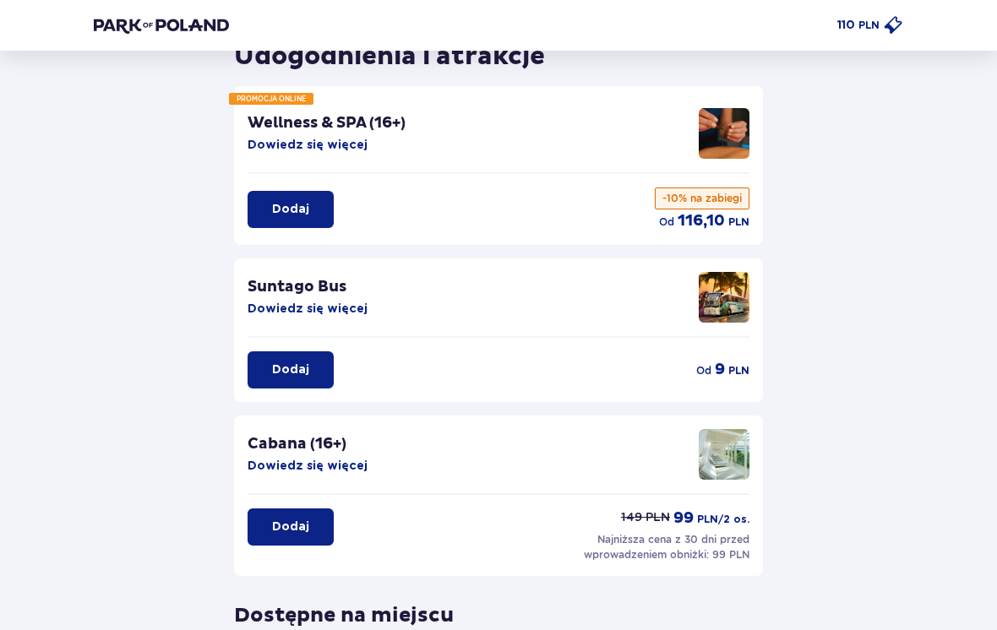
scroll to position [82, 0]
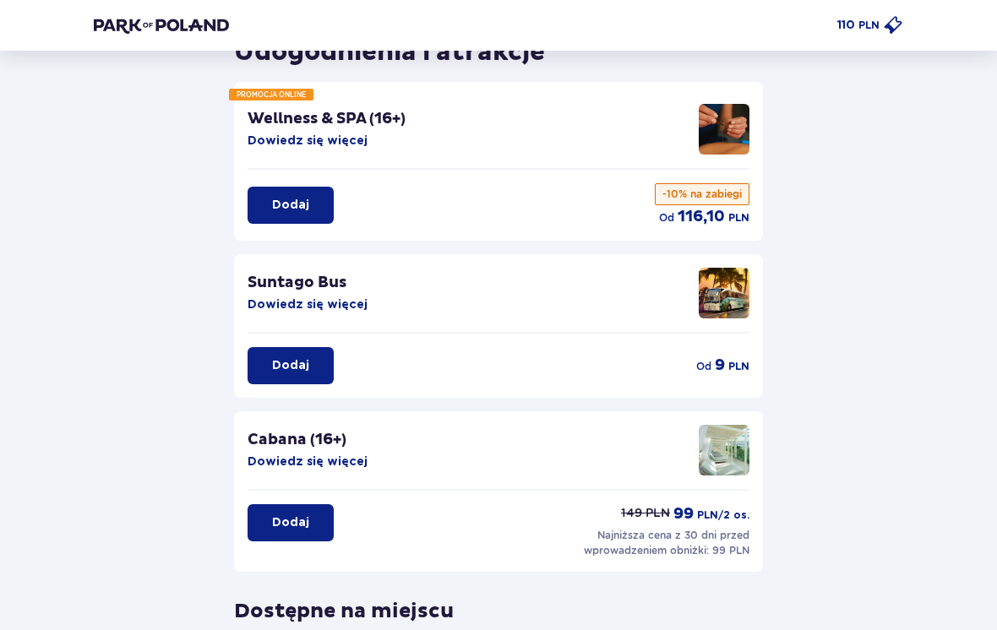
click at [278, 362] on p "Dodaj" at bounding box center [290, 365] width 37 height 17
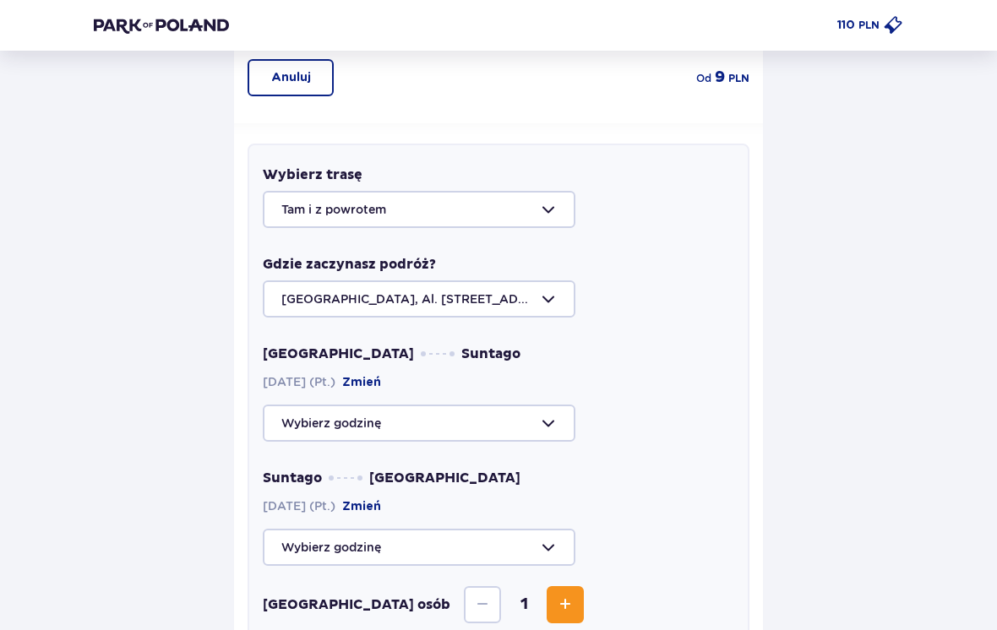
scroll to position [373, 0]
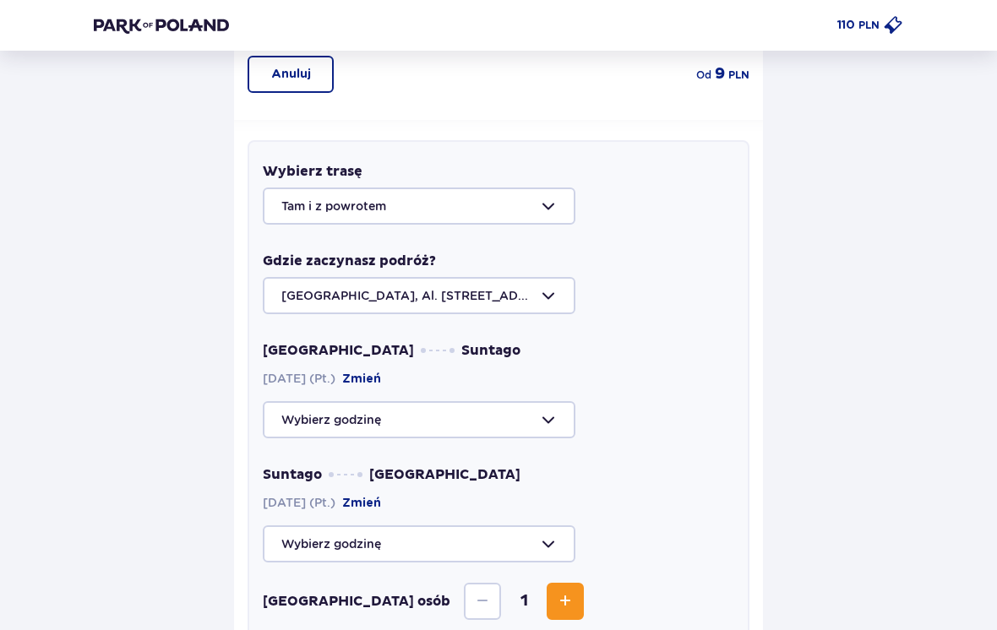
click at [291, 303] on div at bounding box center [498, 296] width 471 height 37
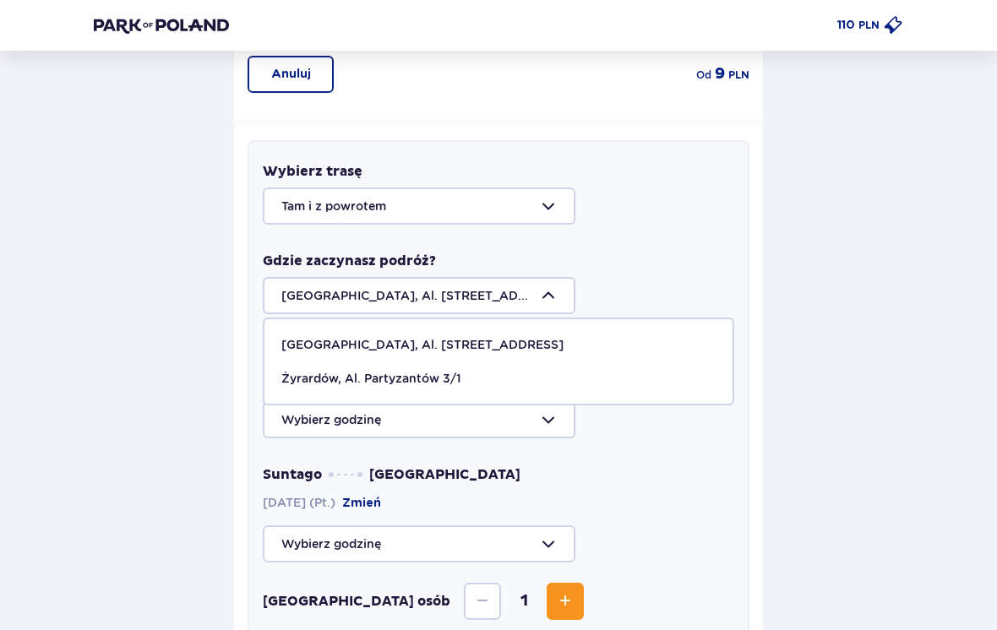
click at [289, 301] on div at bounding box center [498, 295] width 471 height 37
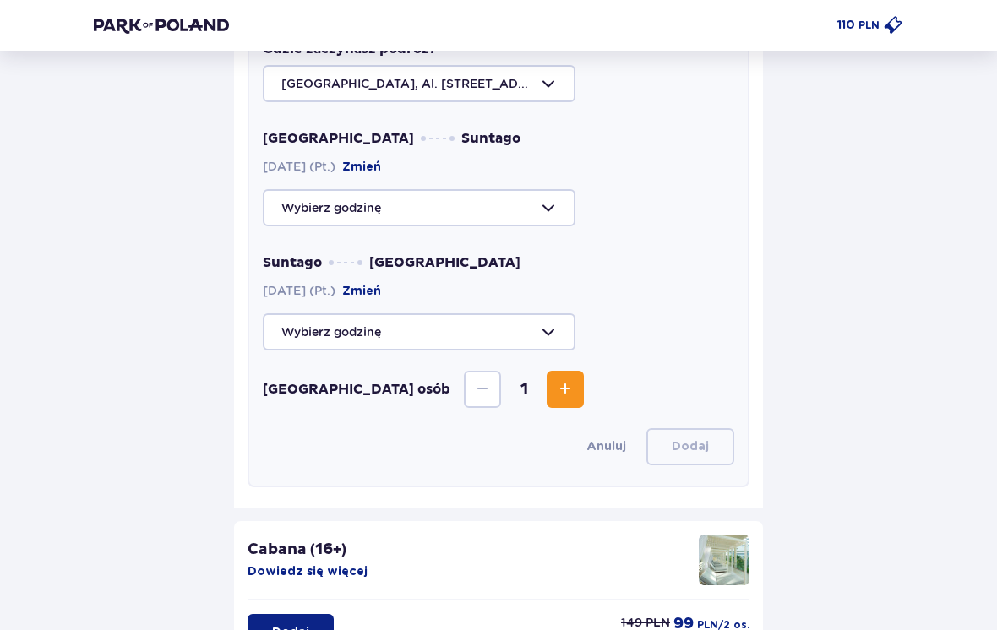
scroll to position [588, 0]
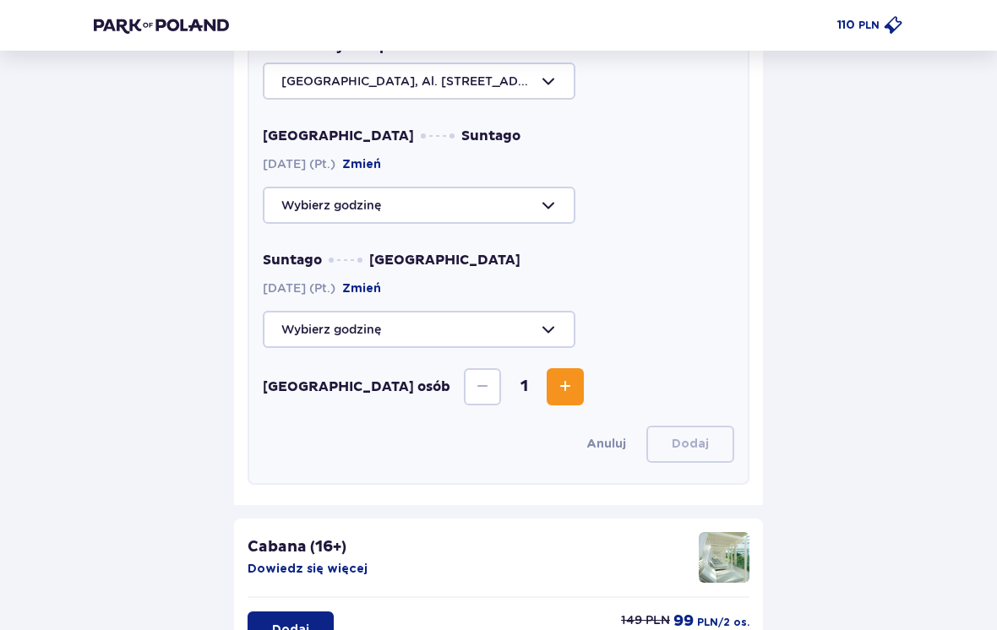
click at [292, 211] on div at bounding box center [498, 205] width 471 height 37
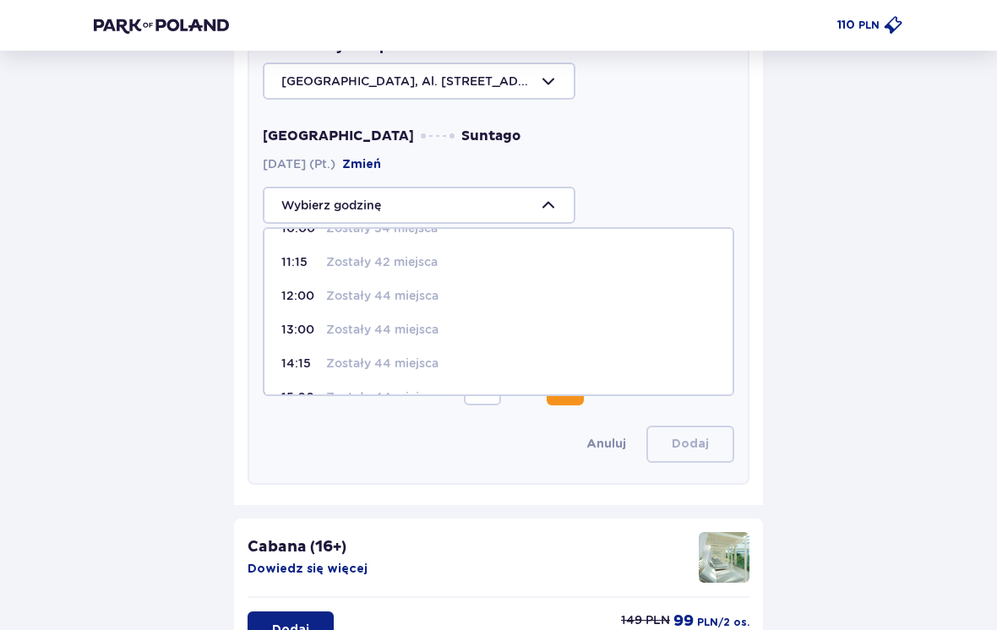
scroll to position [88, 0]
click at [298, 235] on p "10:00" at bounding box center [300, 234] width 38 height 17
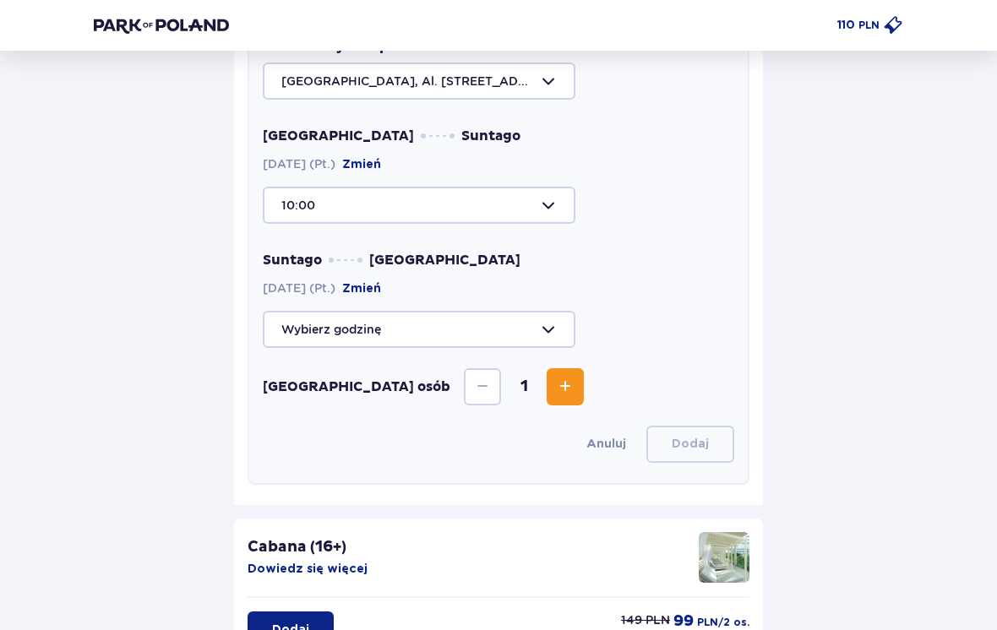
type input "10:00"
click at [298, 329] on div at bounding box center [498, 329] width 471 height 37
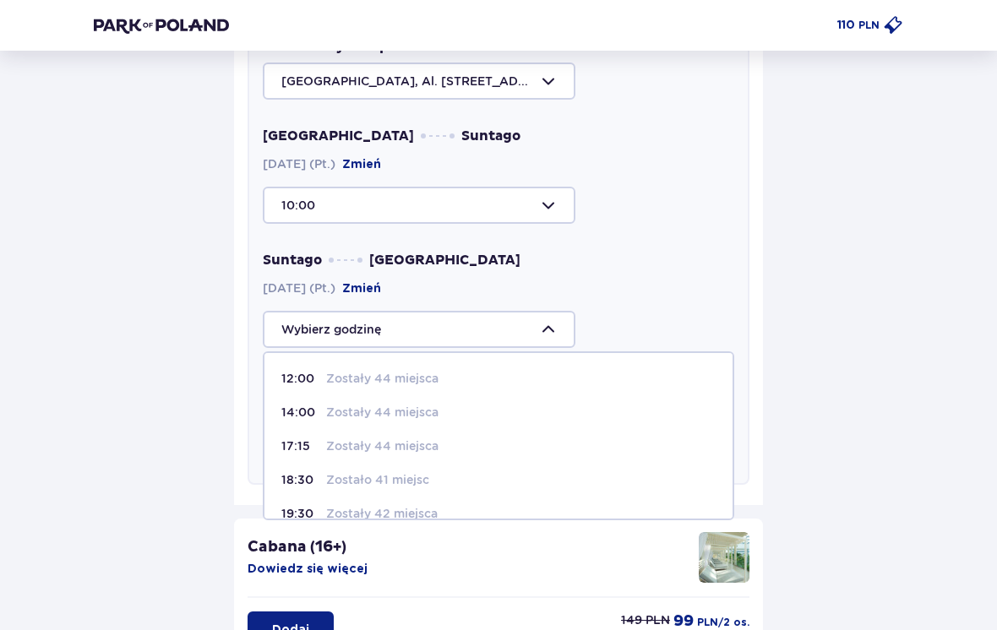
scroll to position [0, 0]
click at [300, 482] on p "18:30" at bounding box center [300, 479] width 38 height 17
type input "18:30"
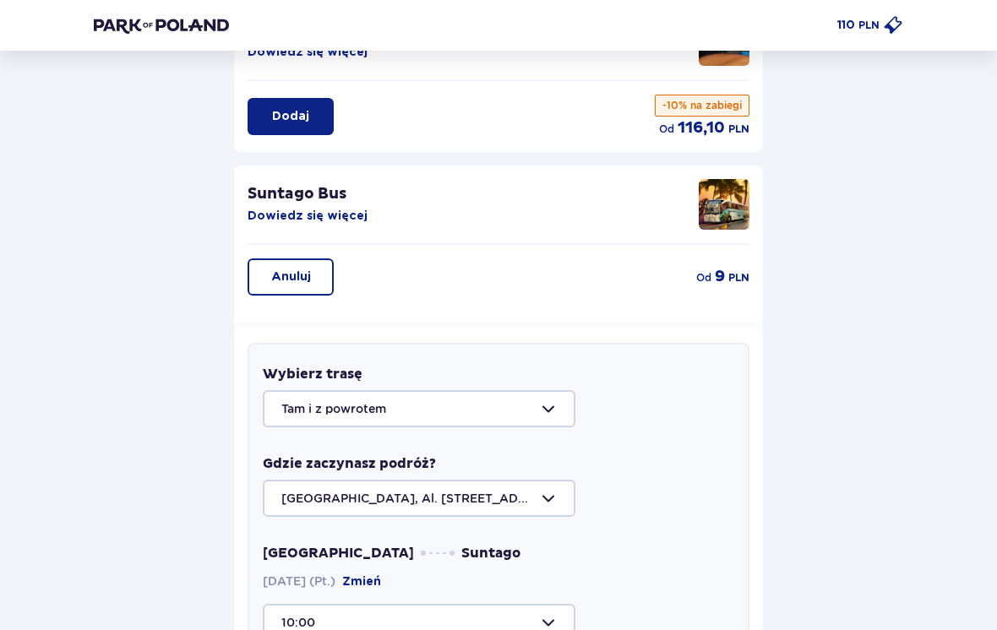
scroll to position [182, 0]
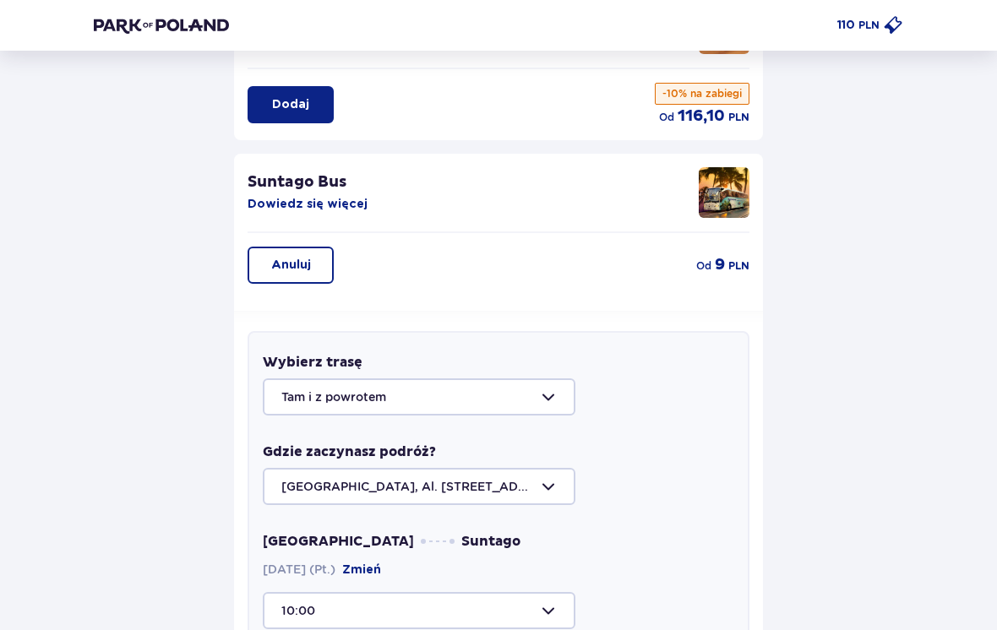
click at [291, 261] on p "Anuluj" at bounding box center [291, 265] width 40 height 17
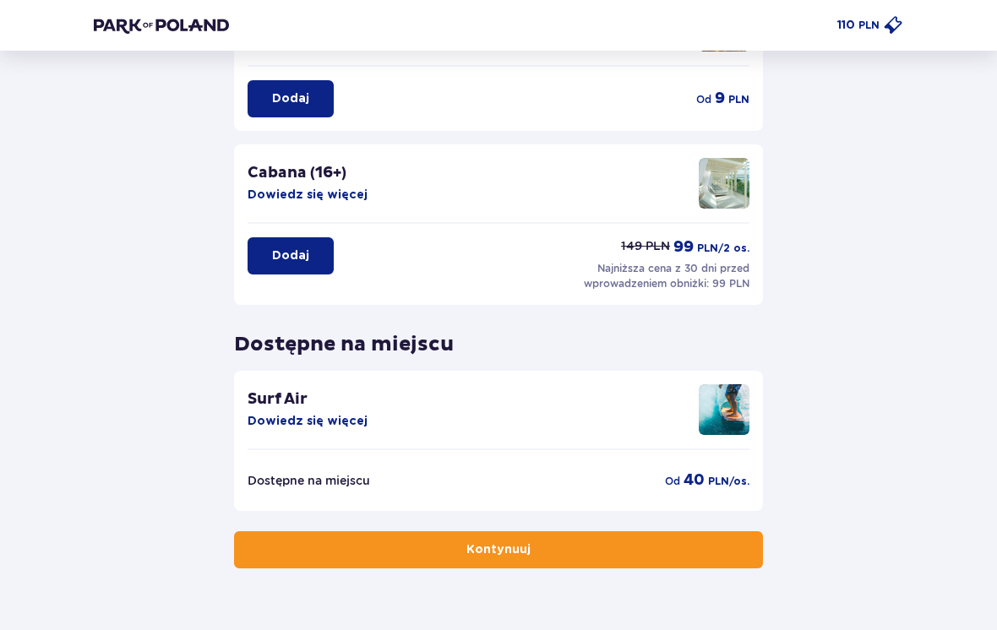
scroll to position [362, 0]
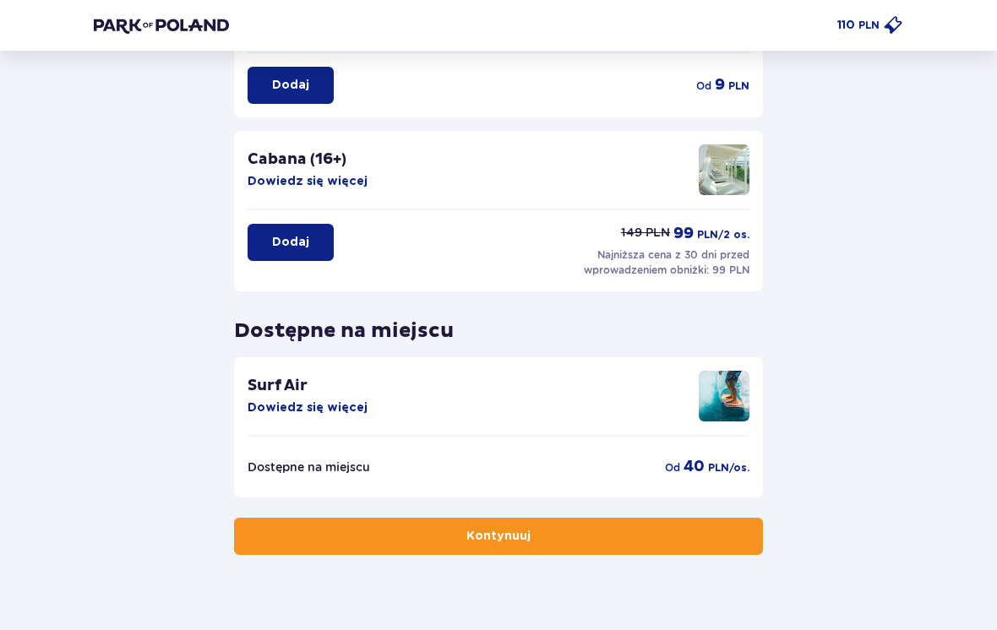
click at [489, 538] on p "Kontynuuj" at bounding box center [498, 536] width 64 height 17
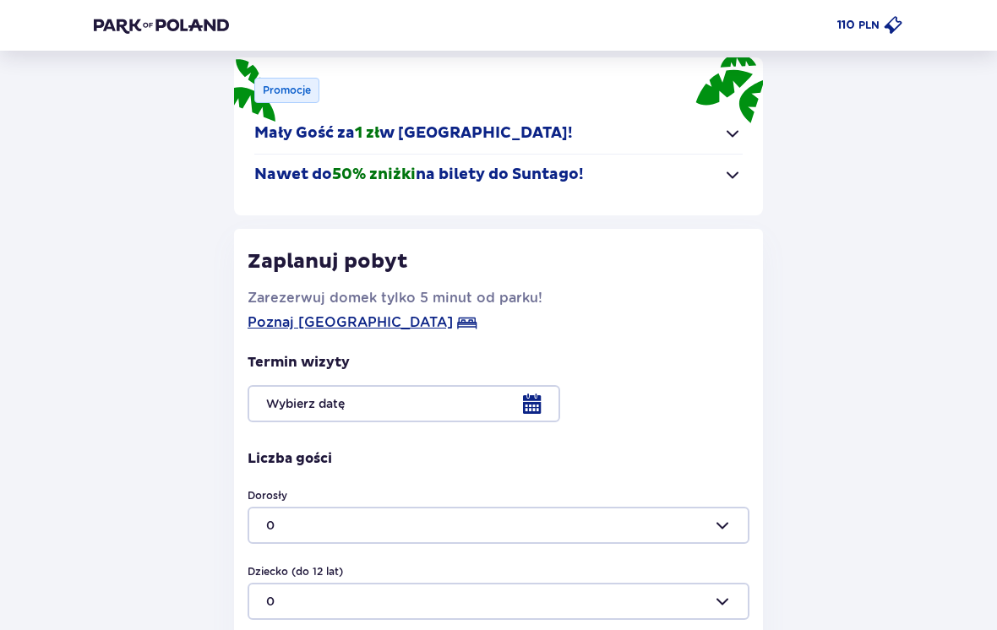
scroll to position [106, 0]
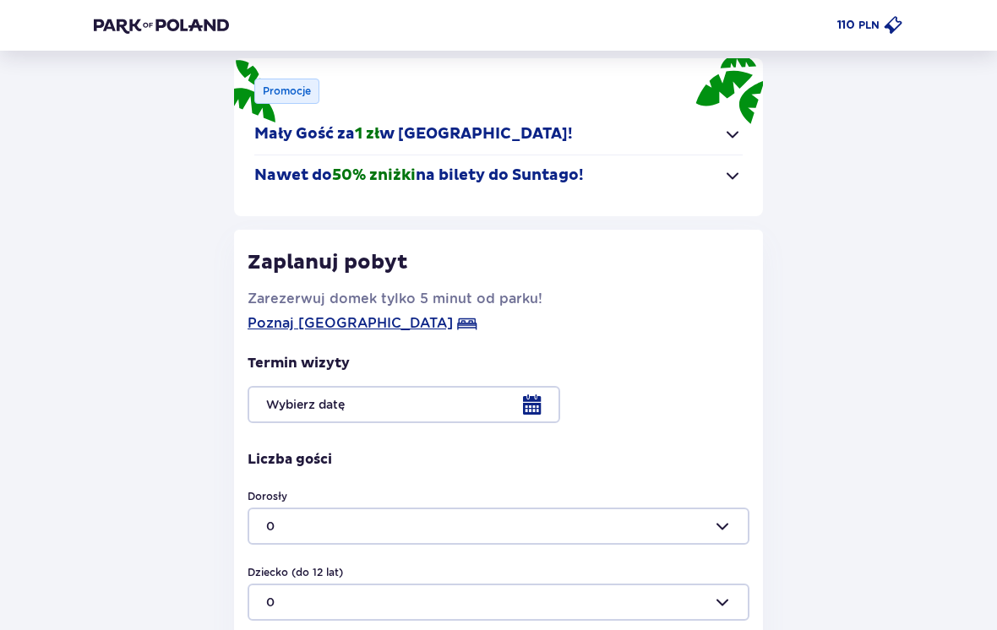
click at [256, 177] on p "Nawet do 50% zniżki na bilety do Suntago!" at bounding box center [418, 176] width 329 height 20
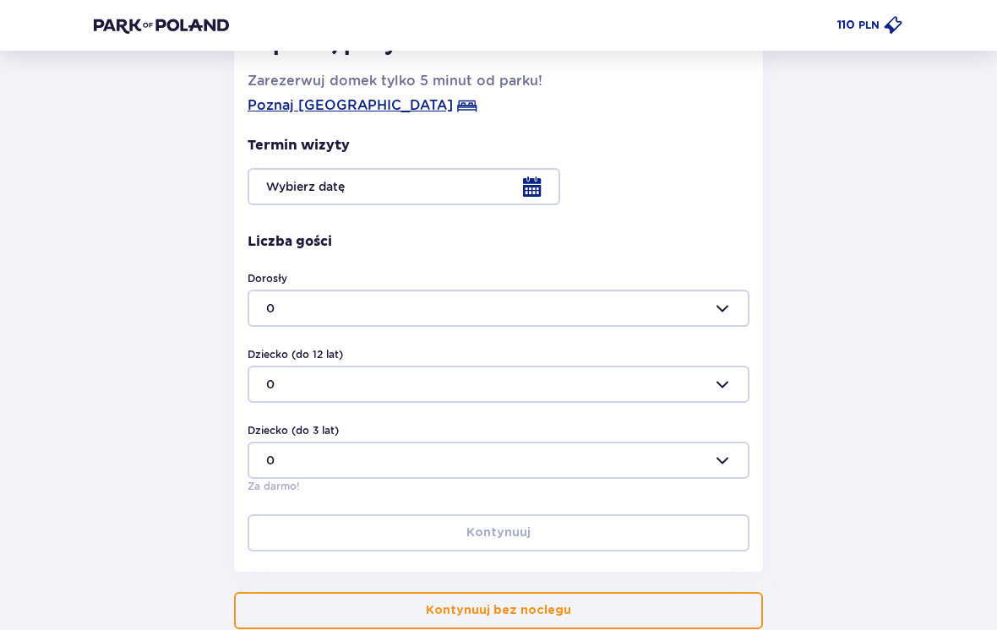
scroll to position [399, 0]
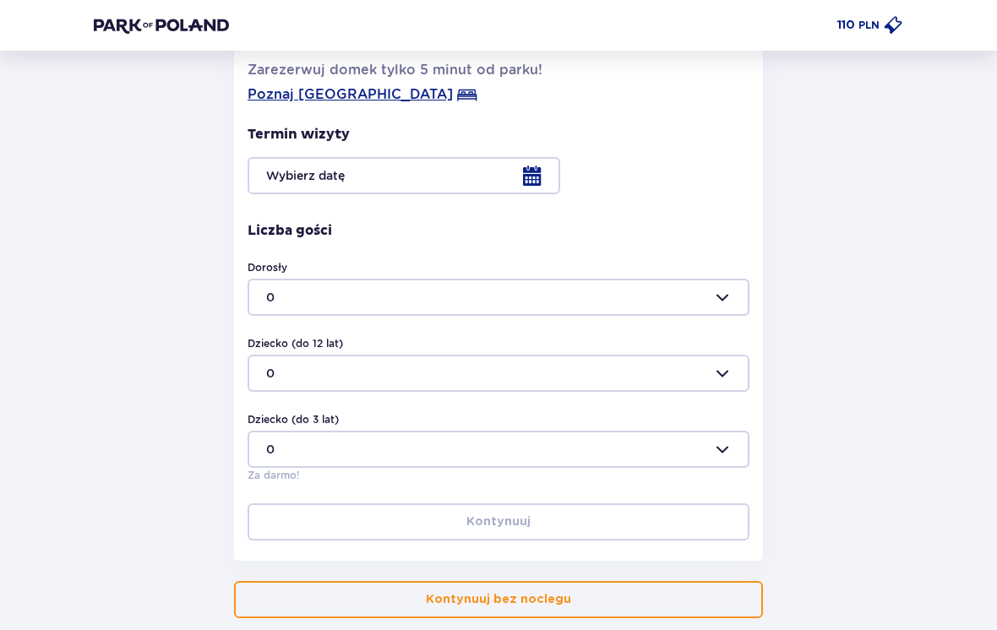
click at [295, 183] on div at bounding box center [499, 175] width 502 height 37
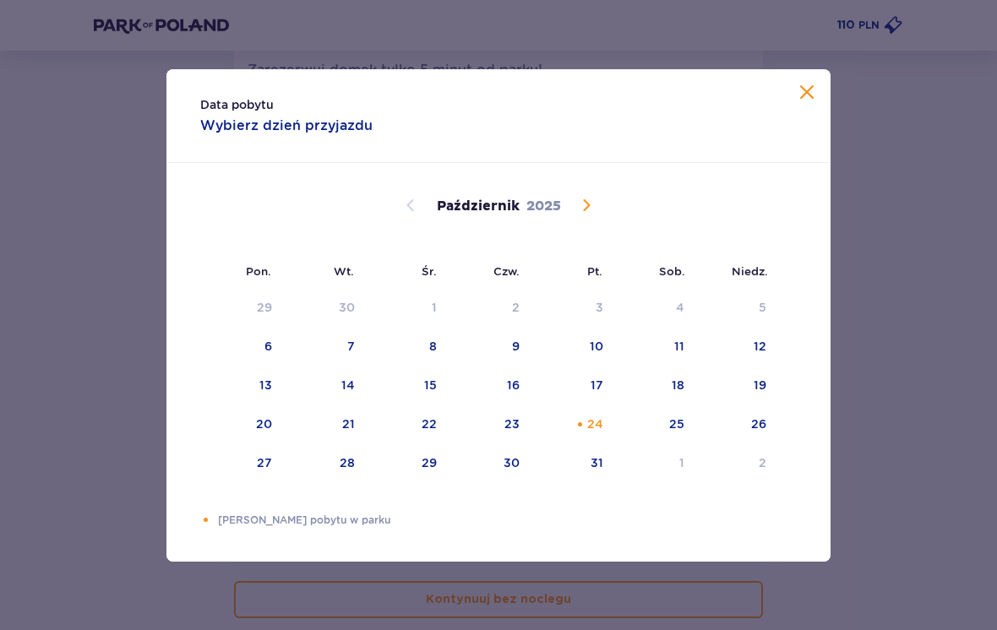
click at [576, 427] on div "24" at bounding box center [573, 424] width 84 height 37
click at [579, 430] on div "Pomarańczowa kropka" at bounding box center [579, 424] width 11 height 11
click at [69, 246] on div "Data pobytu Wybierz dzień przyjazdu Pon. Wt. Śr. Czw. Pt. Sob. Niedz. Wrzesień …" at bounding box center [498, 315] width 997 height 630
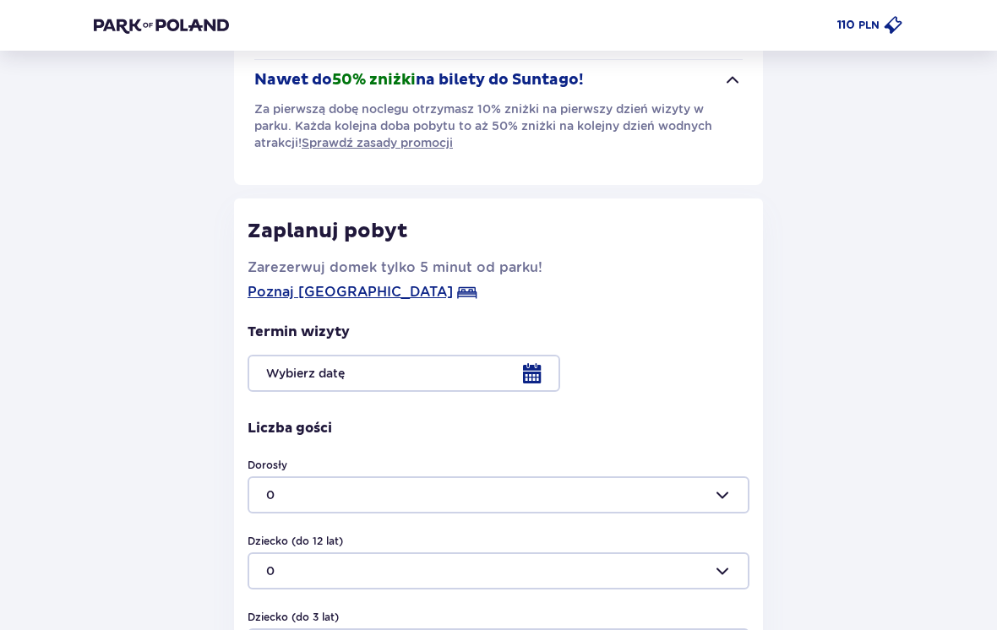
scroll to position [265, 0]
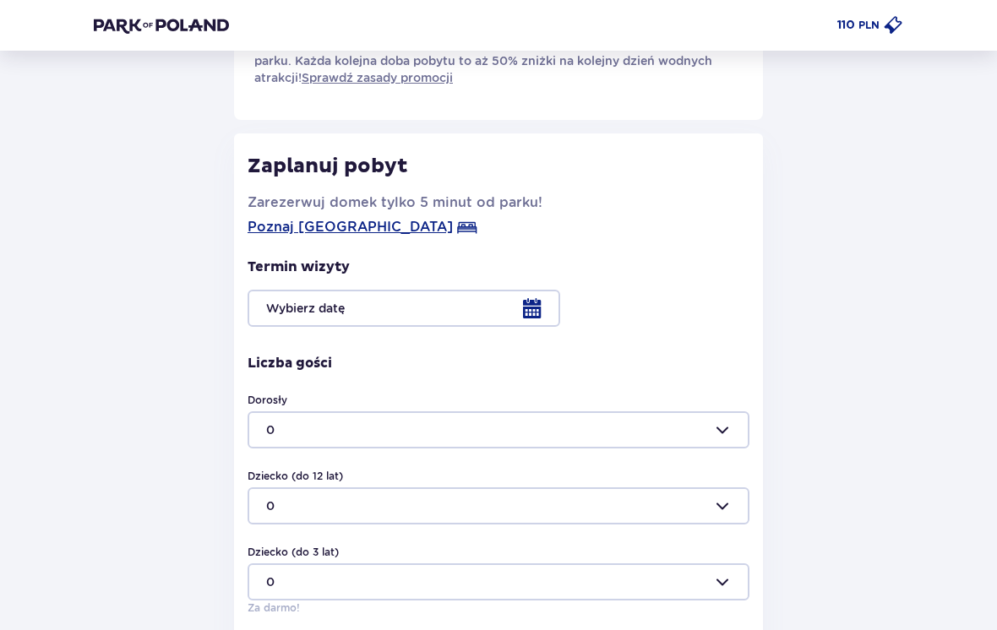
click at [520, 318] on div at bounding box center [499, 309] width 502 height 37
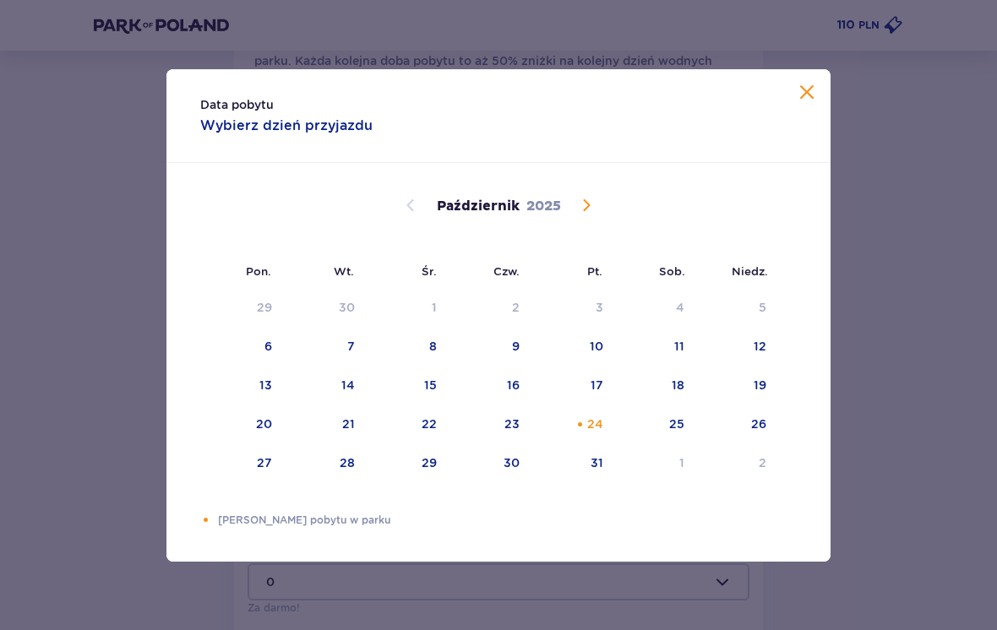
click at [592, 433] on div "24" at bounding box center [595, 424] width 16 height 17
click at [906, 391] on div "Data pobytu Wybierz dzień przyjazdu Pon. Wt. Śr. Czw. Pt. Sob. Niedz. Wrzesień …" at bounding box center [498, 315] width 997 height 630
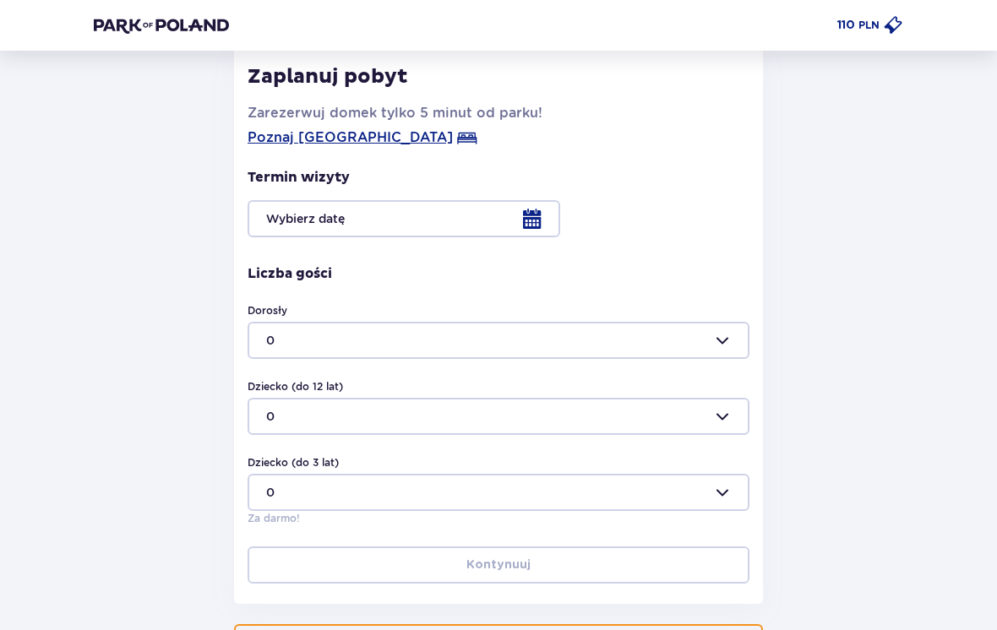
scroll to position [462, 0]
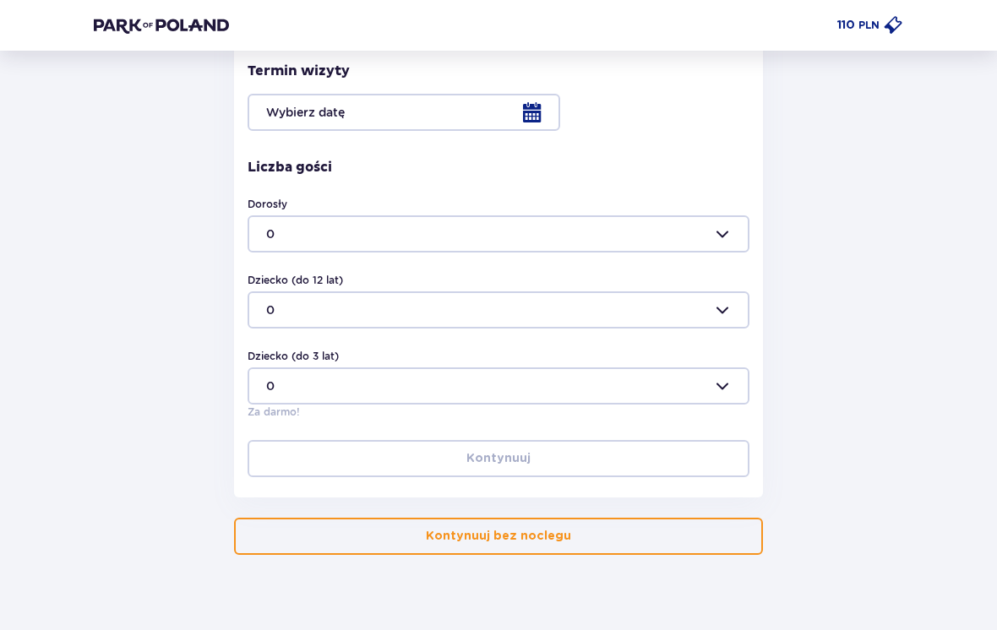
click at [416, 545] on button "Kontynuuj bez noclegu" at bounding box center [498, 536] width 529 height 37
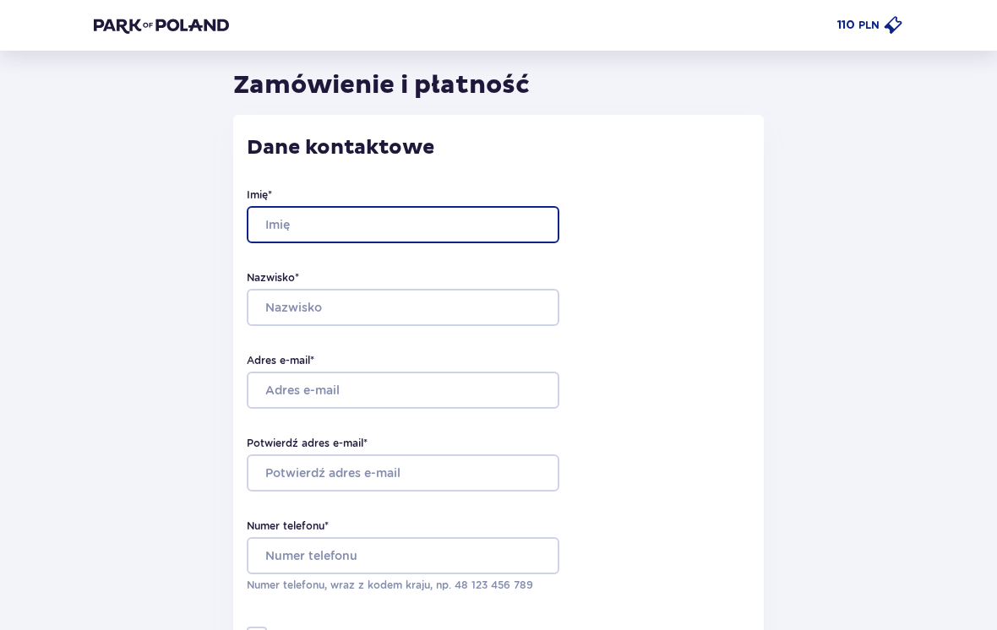
click at [305, 233] on input "Imię *" at bounding box center [403, 224] width 313 height 37
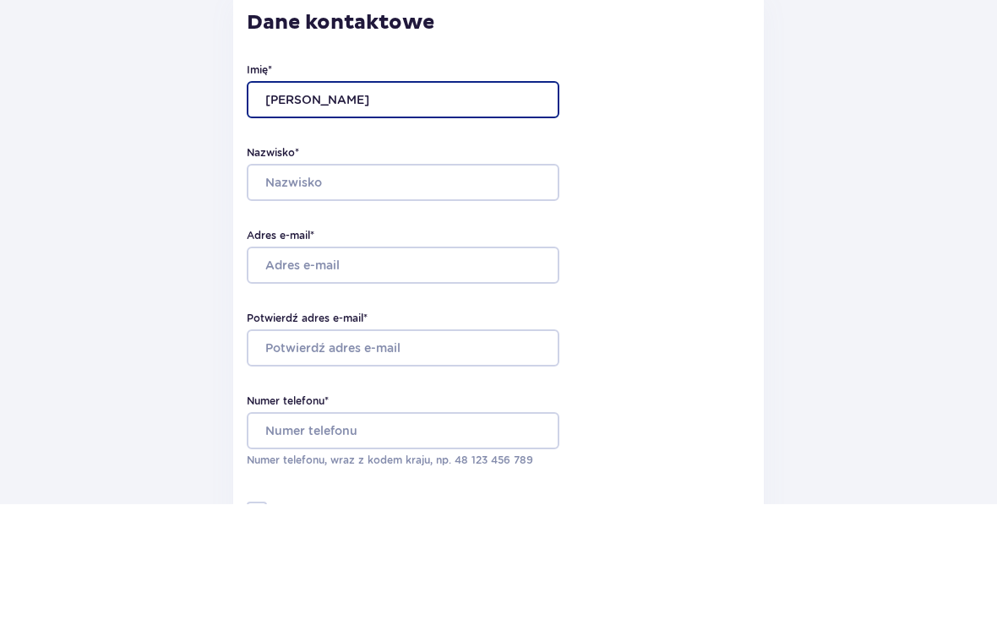
type input "Lucyna"
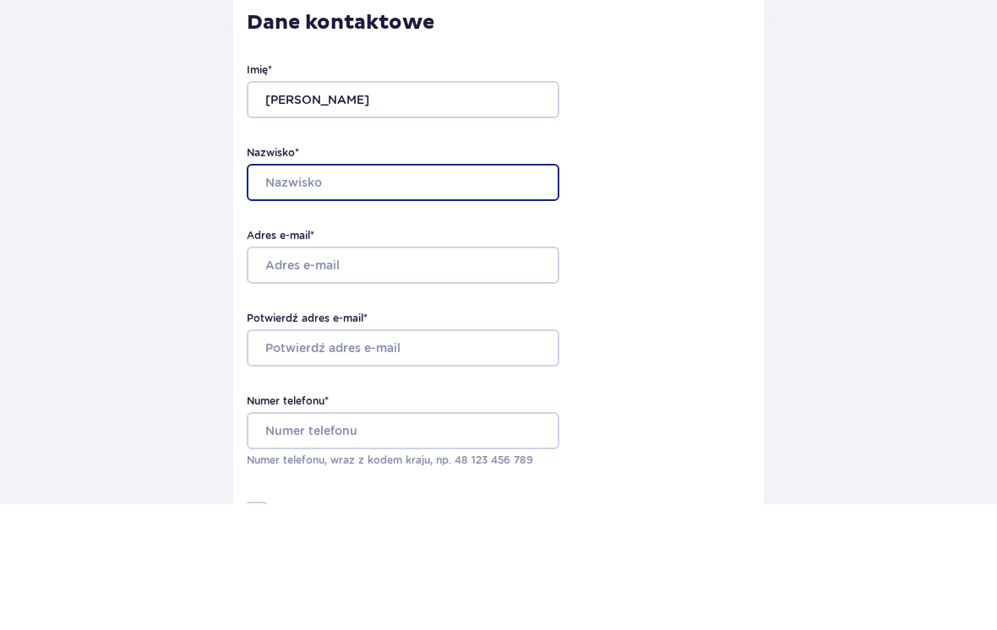
click at [280, 290] on input "Nazwisko *" at bounding box center [403, 308] width 313 height 37
click at [381, 290] on input "Sledziewski" at bounding box center [403, 308] width 313 height 37
click at [367, 290] on input "Sledziewski" at bounding box center [403, 308] width 313 height 37
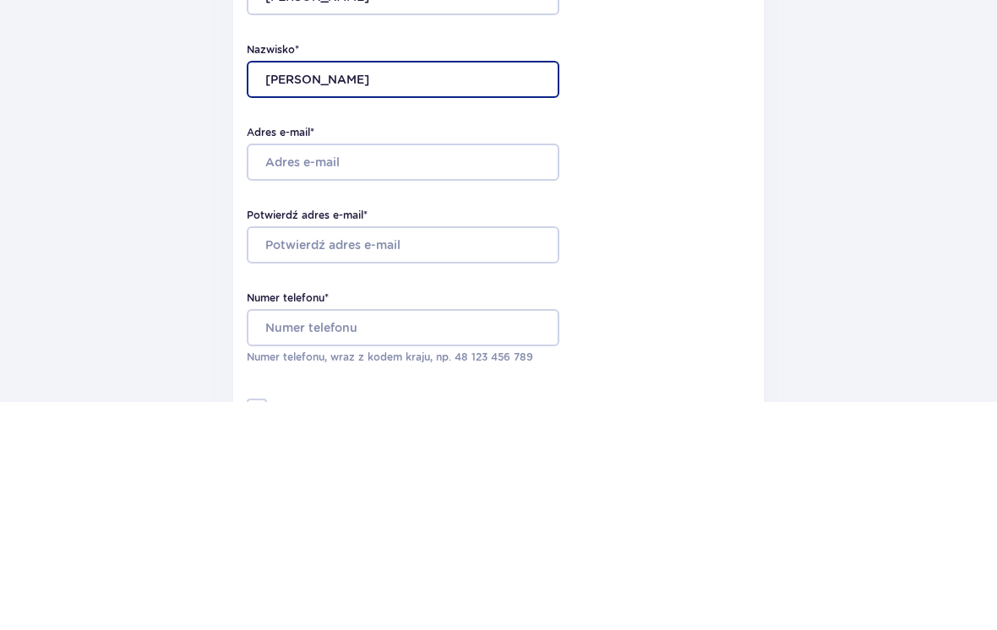
type input "Sledziewska"
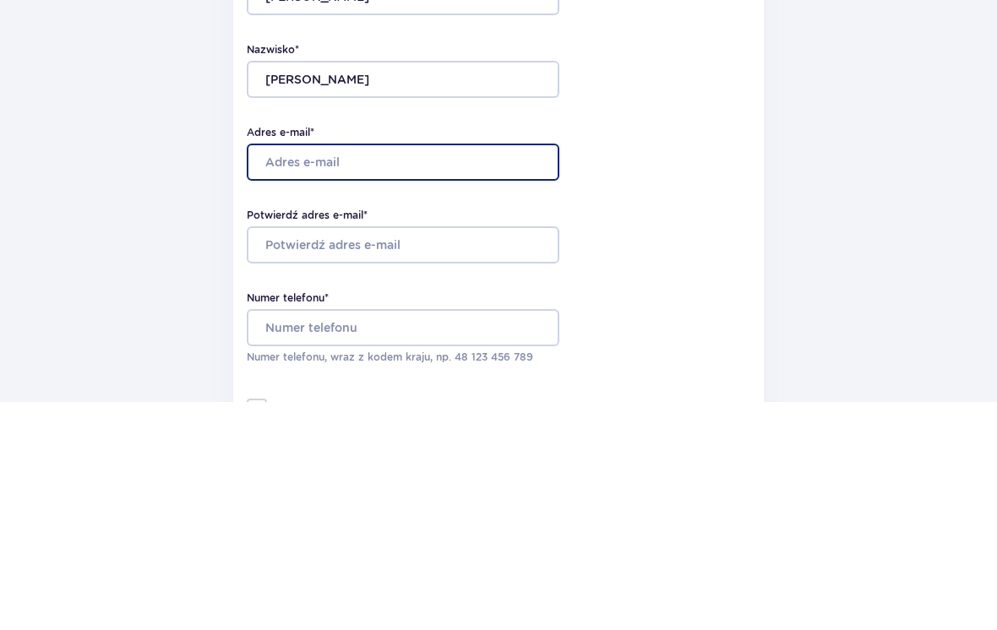
click at [309, 373] on input "Adres e-mail *" at bounding box center [403, 391] width 313 height 37
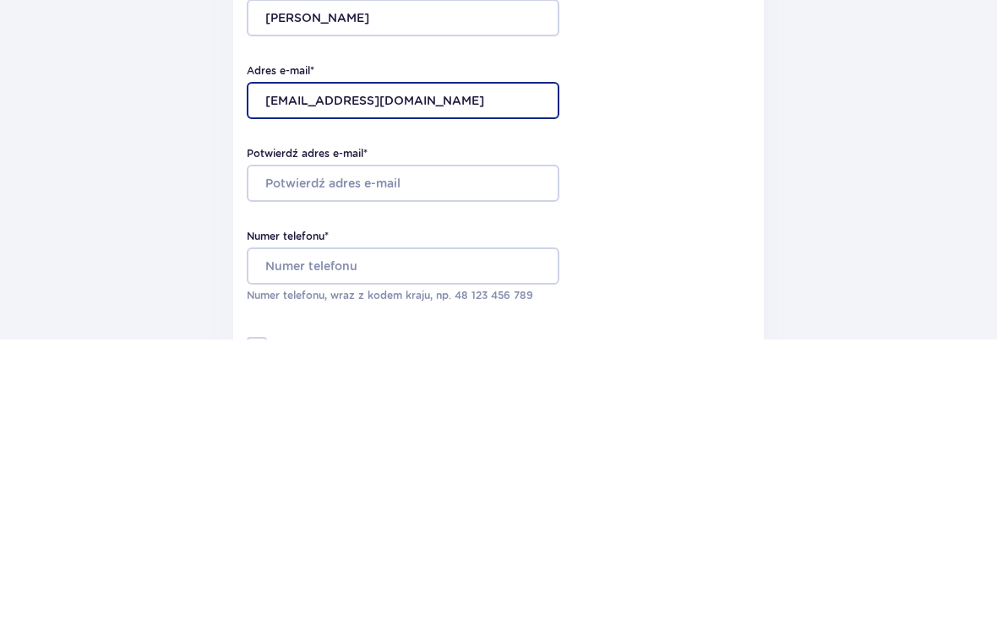
type input "[EMAIL_ADDRESS][DOMAIN_NAME]"
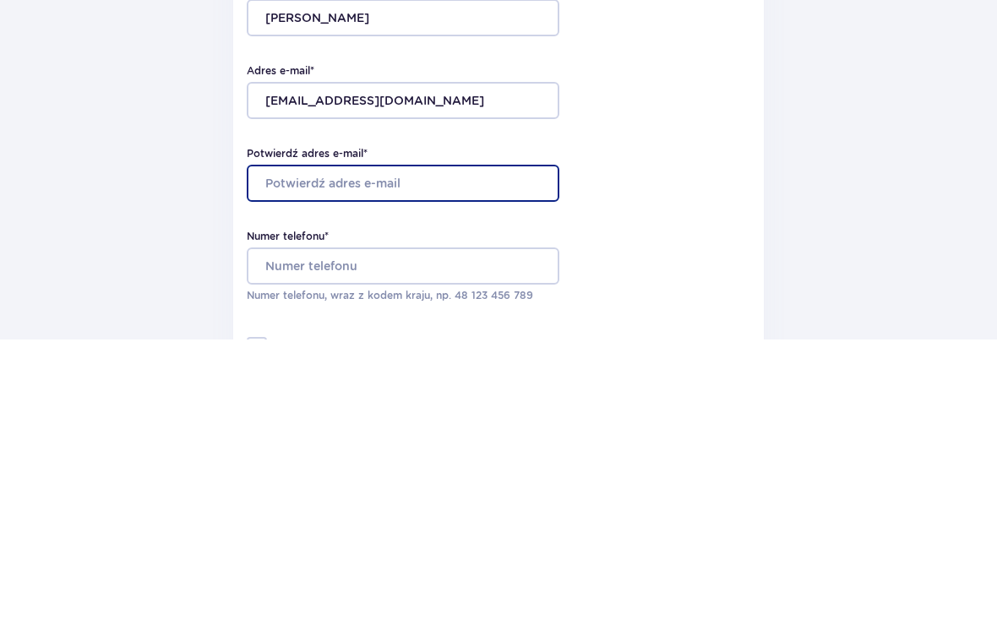
click at [304, 455] on input "Potwierdź adres e-mail *" at bounding box center [403, 473] width 313 height 37
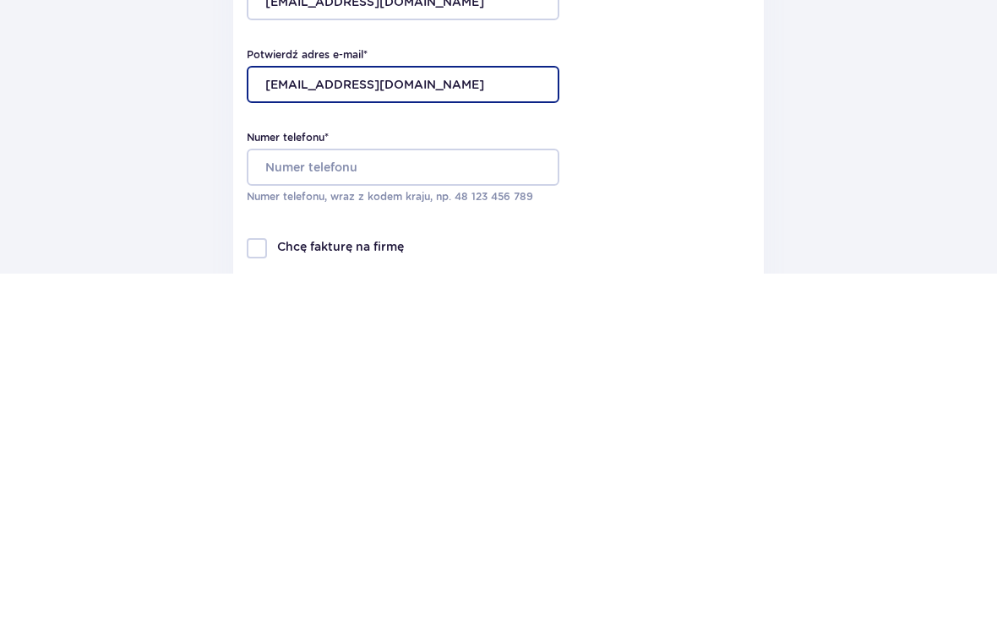
scroll to position [84, 0]
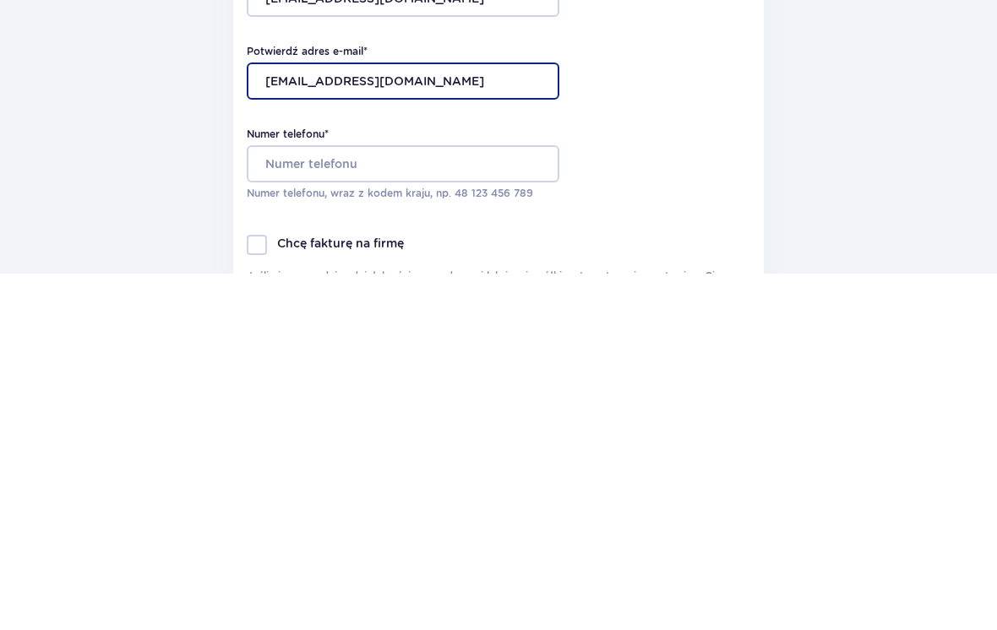
type input "[EMAIL_ADDRESS][DOMAIN_NAME]"
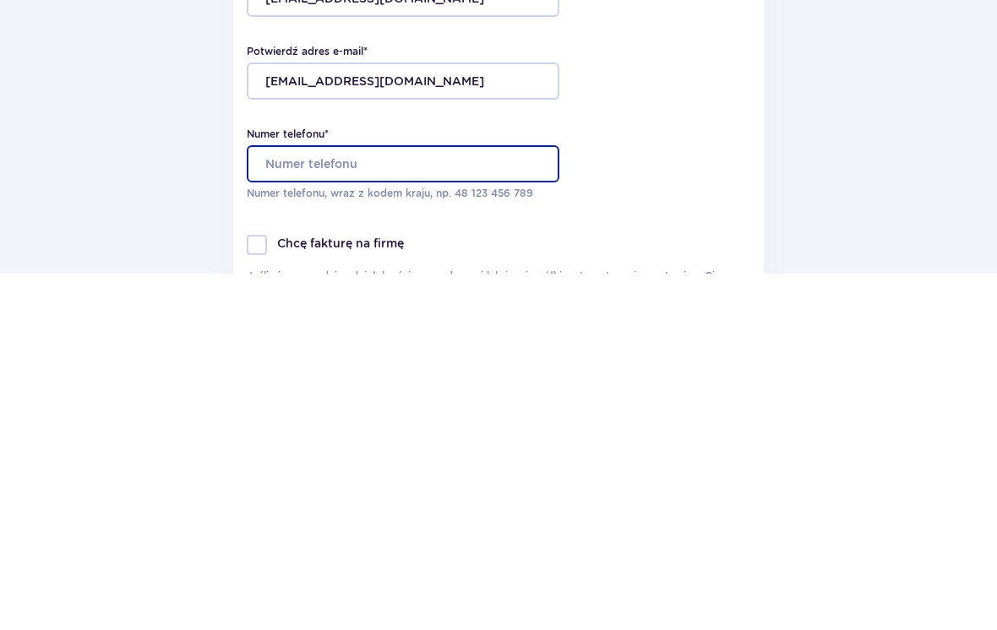
click at [342, 502] on input "Numer telefonu *" at bounding box center [403, 520] width 313 height 37
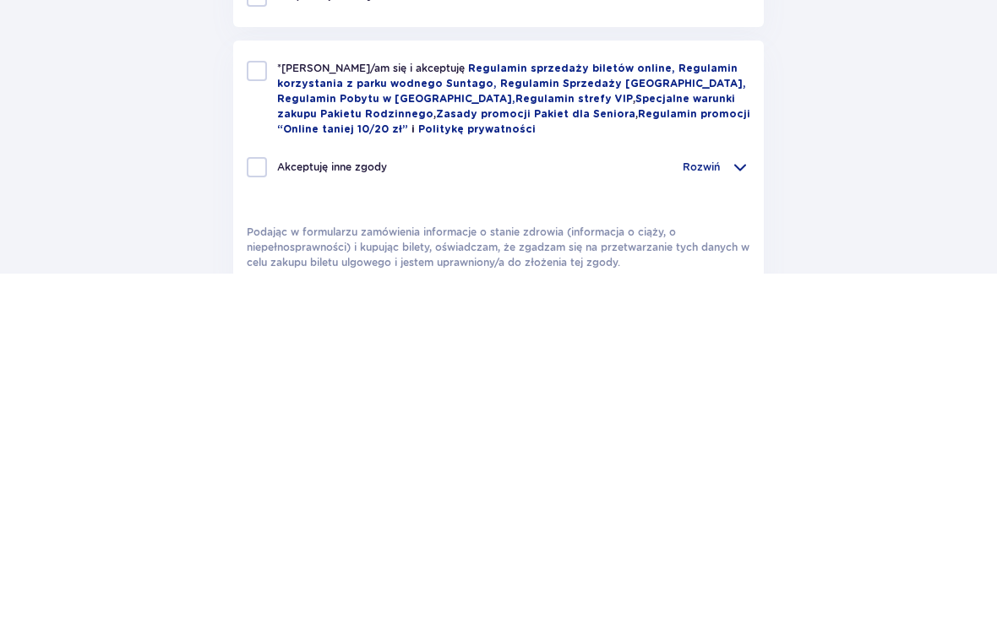
type input "601340931"
click at [252, 417] on div at bounding box center [257, 427] width 20 height 20
checkbox input "true"
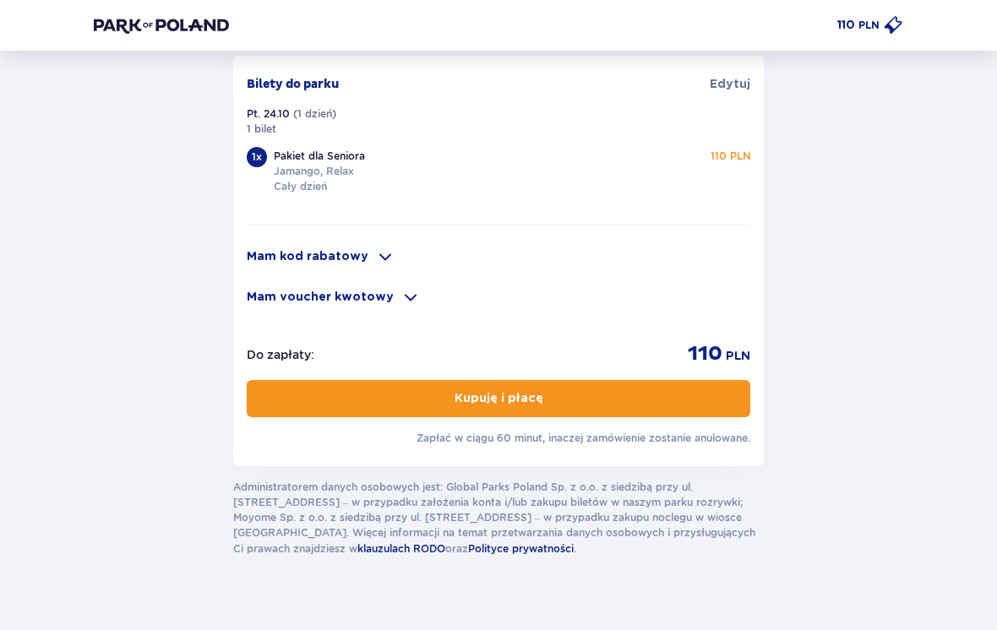
scroll to position [1124, 0]
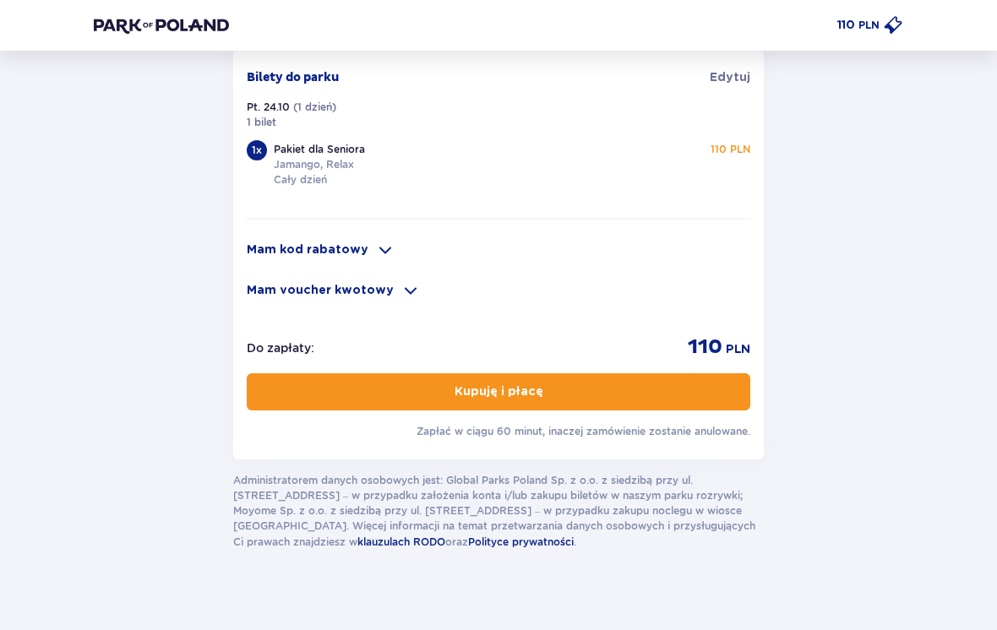
click at [461, 395] on p "Kupuję i płacę" at bounding box center [498, 392] width 89 height 17
